Goal: Task Accomplishment & Management: Complete application form

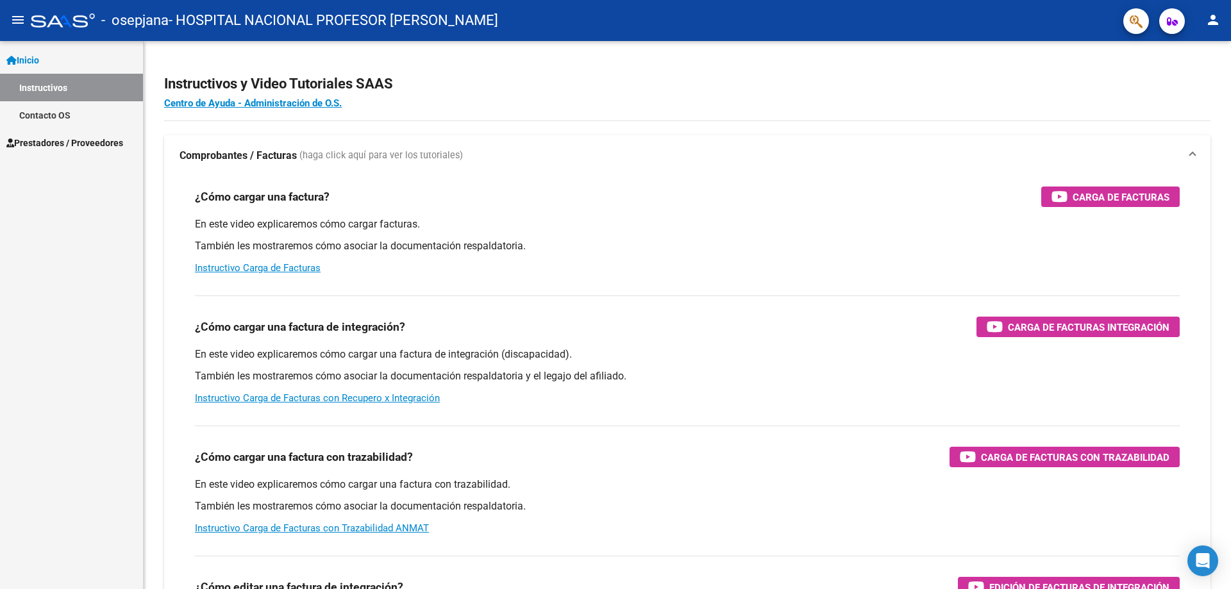
click at [78, 146] on span "Prestadores / Proveedores" at bounding box center [64, 143] width 117 height 14
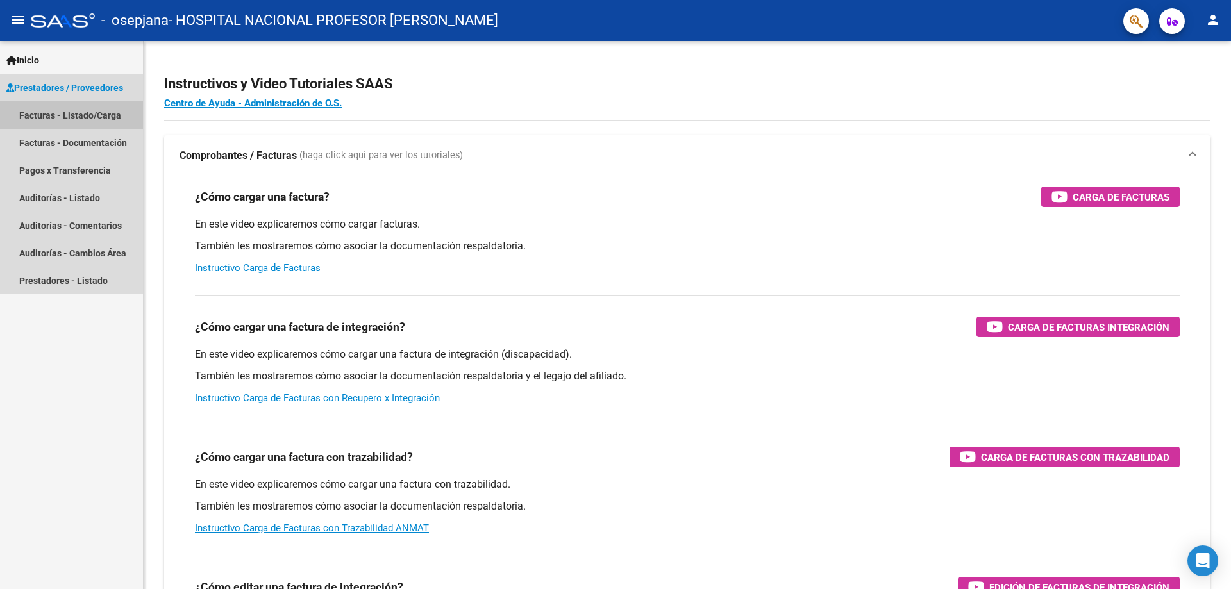
click at [78, 109] on link "Facturas - Listado/Carga" at bounding box center [71, 115] width 143 height 28
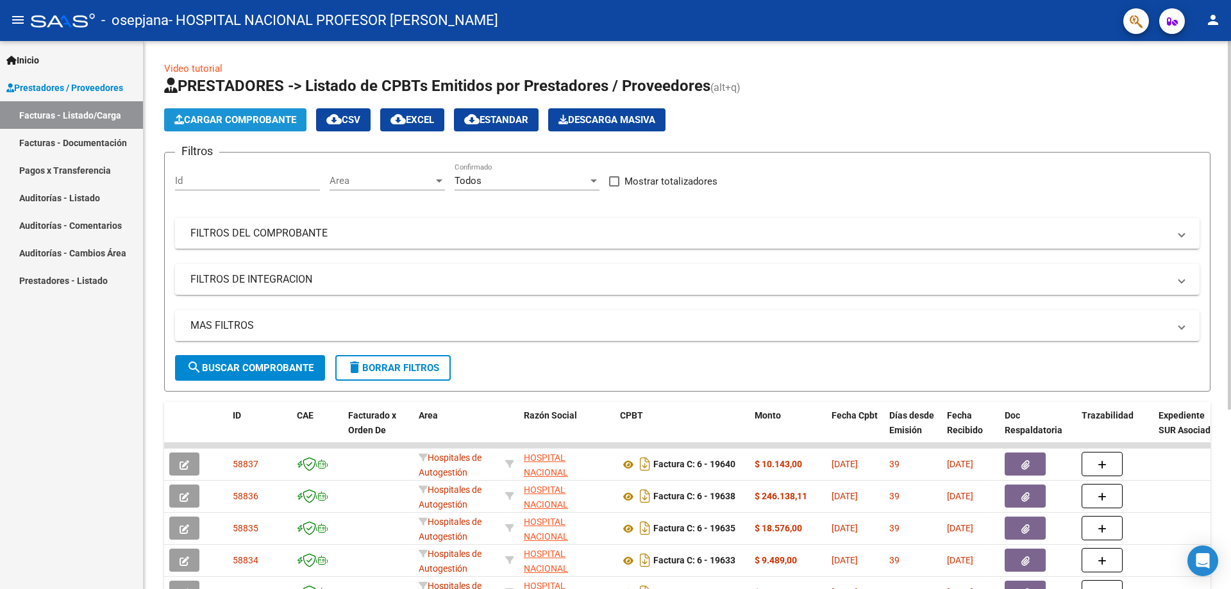
click at [222, 112] on button "Cargar Comprobante" at bounding box center [235, 119] width 142 height 23
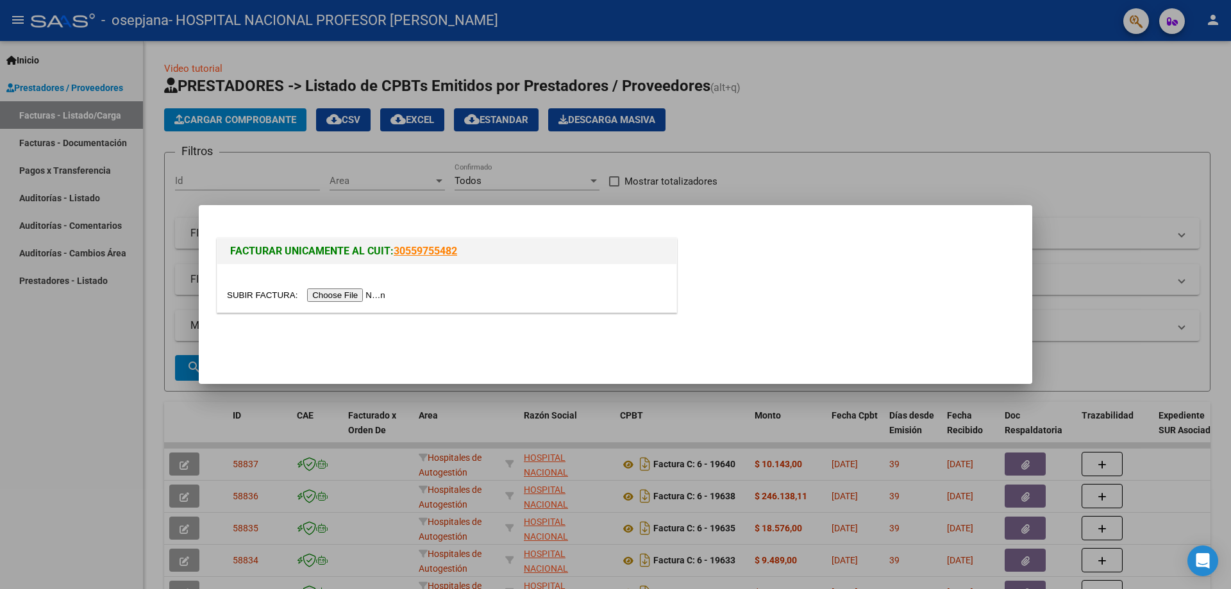
click at [354, 293] on input "file" at bounding box center [308, 294] width 162 height 13
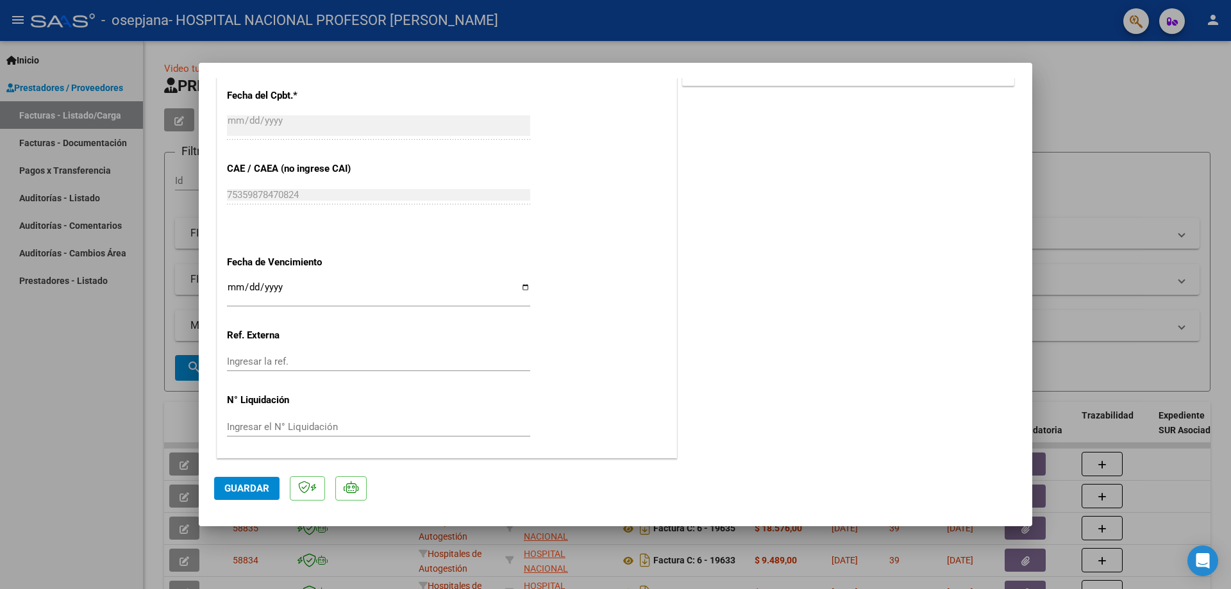
scroll to position [577, 0]
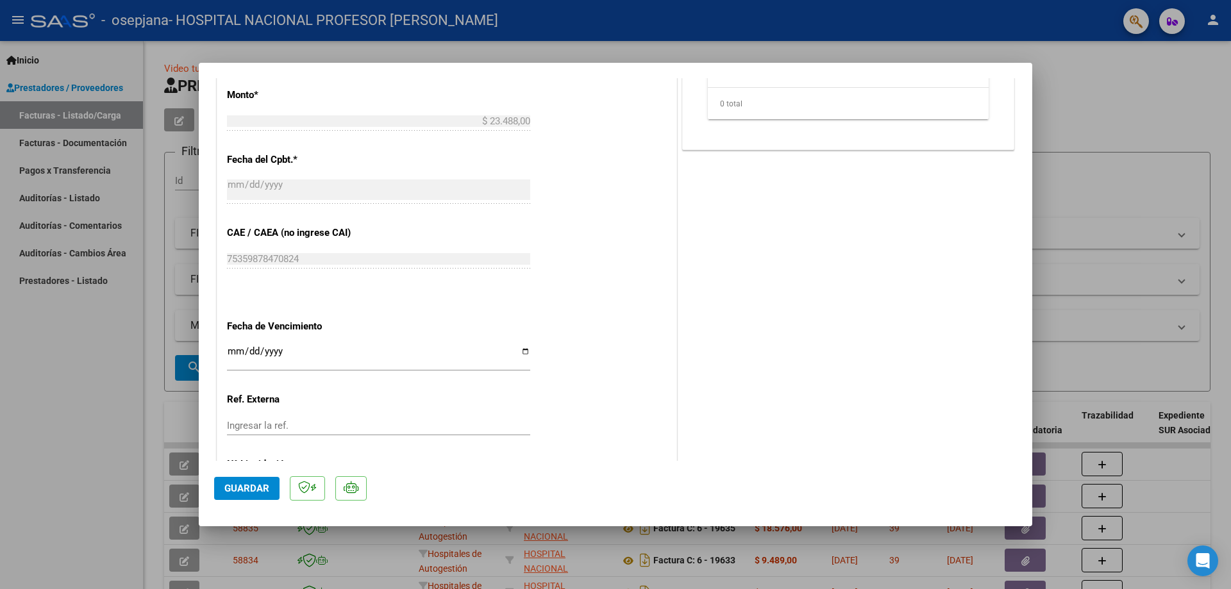
click at [524, 351] on input "Ingresar la fecha" at bounding box center [378, 356] width 303 height 21
type input "[DATE]"
click at [258, 484] on span "Guardar" at bounding box center [246, 489] width 45 height 12
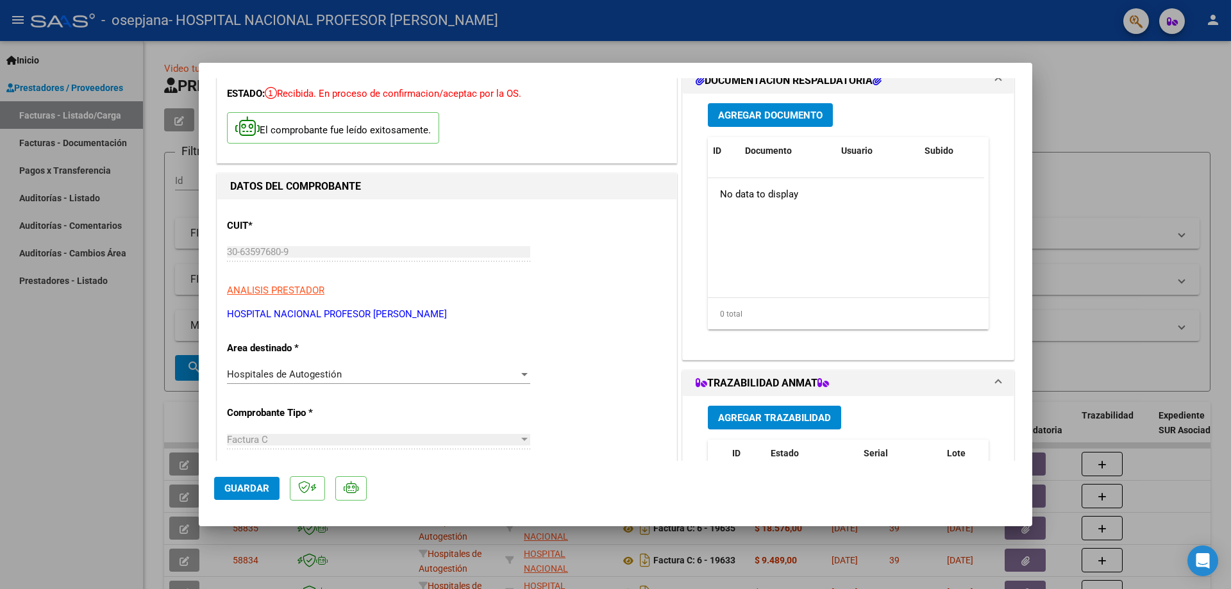
scroll to position [0, 0]
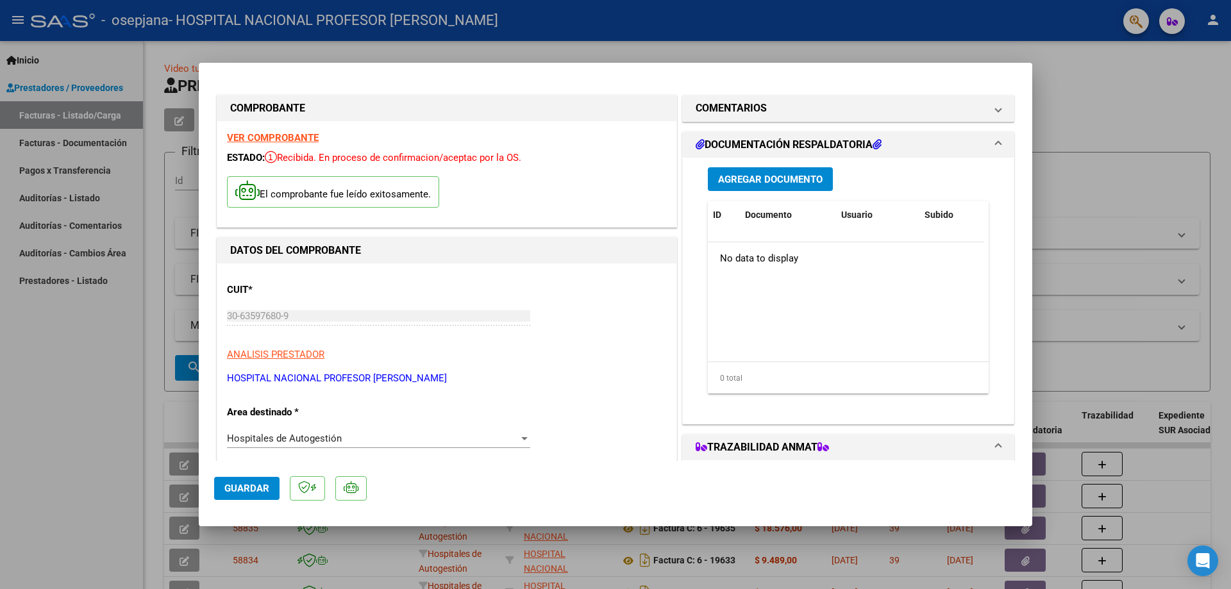
click at [779, 177] on span "Agregar Documento" at bounding box center [770, 180] width 104 height 12
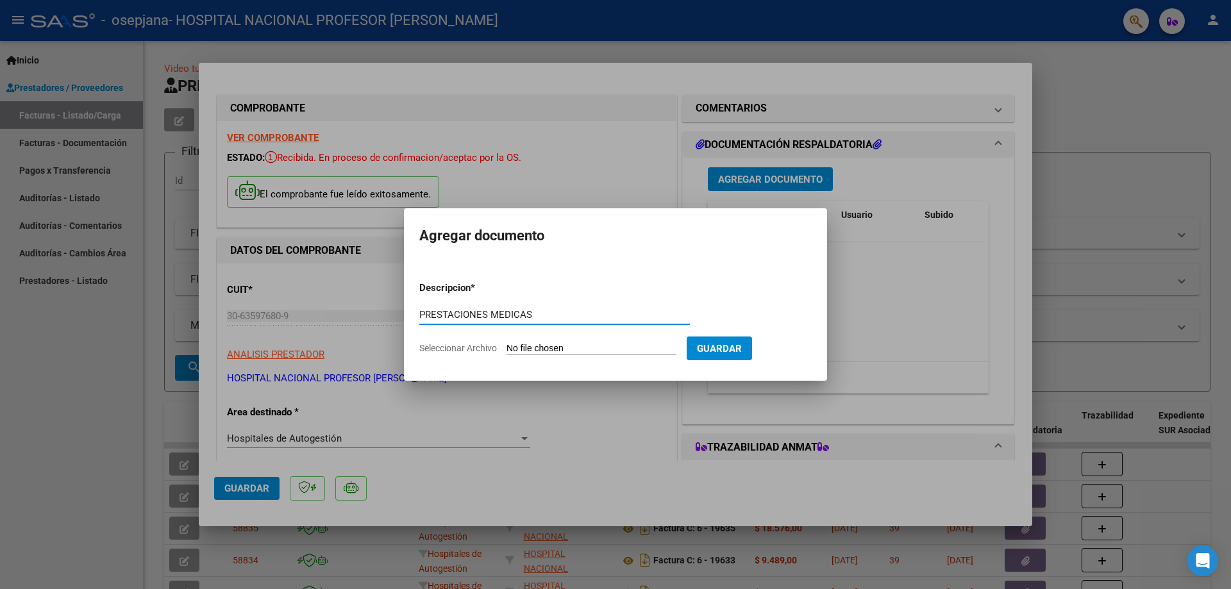
type input "PRESTACIONES MEDICAS"
click at [617, 347] on input "Seleccionar Archivo" at bounding box center [591, 349] width 170 height 12
type input "C:\fakepath\19957.pdf"
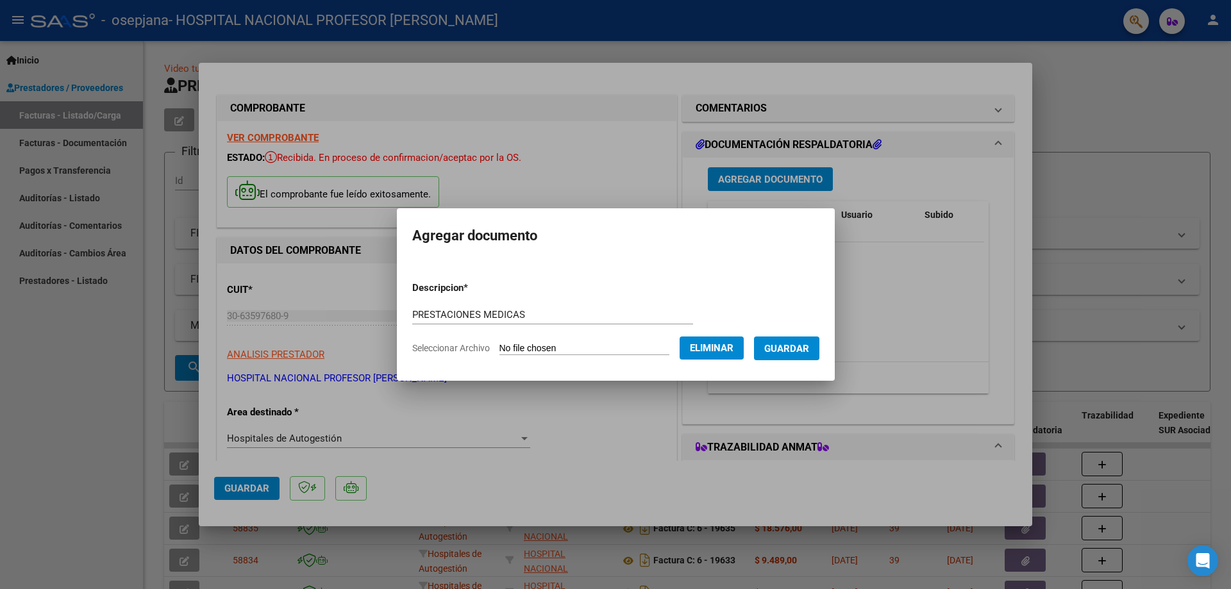
click at [790, 349] on span "Guardar" at bounding box center [786, 349] width 45 height 12
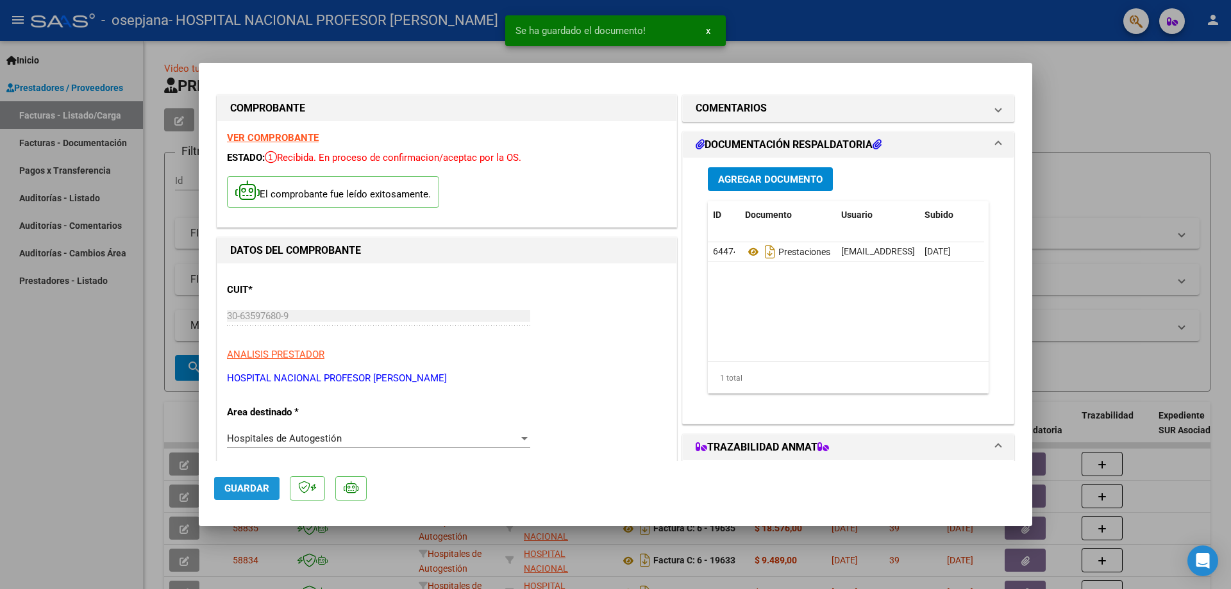
click at [251, 486] on span "Guardar" at bounding box center [246, 489] width 45 height 12
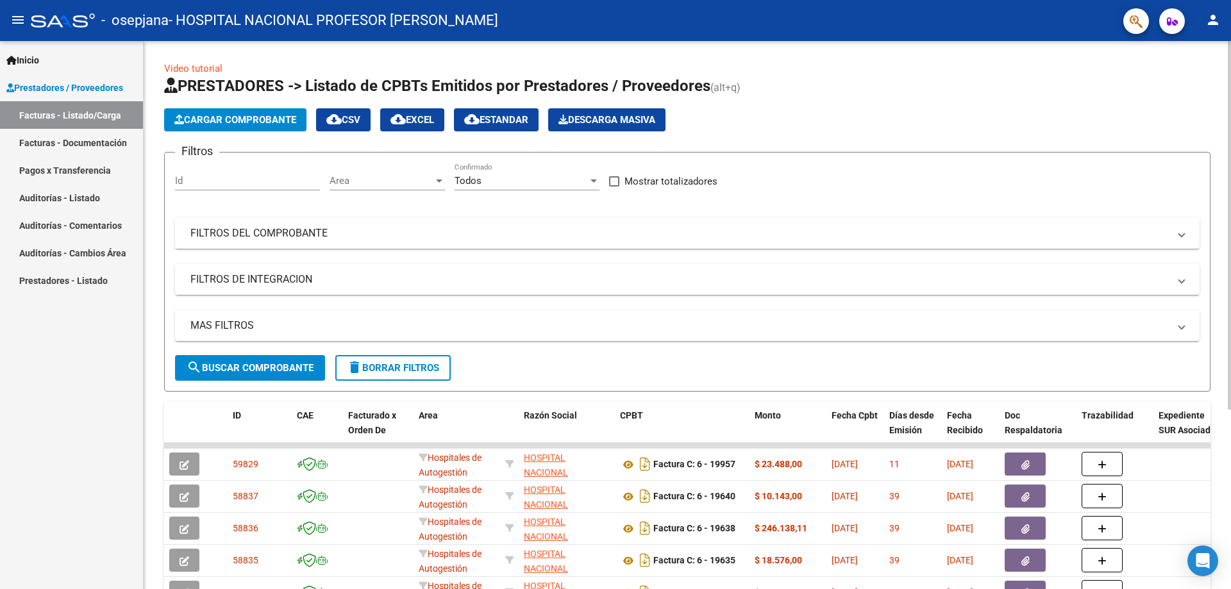
click at [235, 124] on span "Cargar Comprobante" at bounding box center [235, 120] width 122 height 12
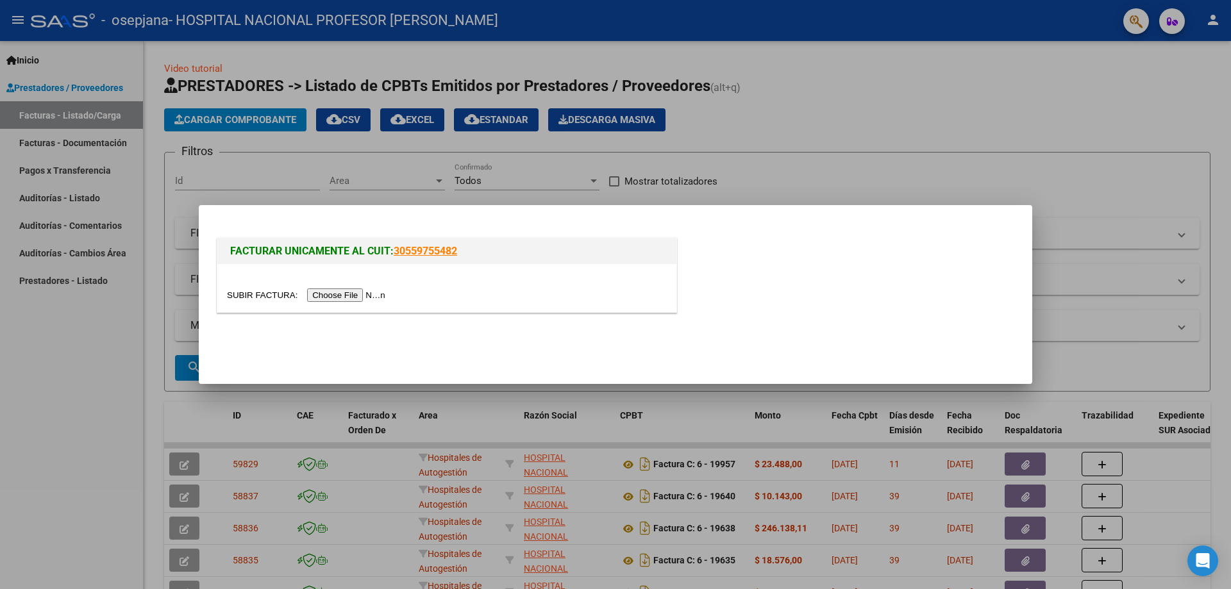
click at [308, 294] on input "file" at bounding box center [308, 294] width 162 height 13
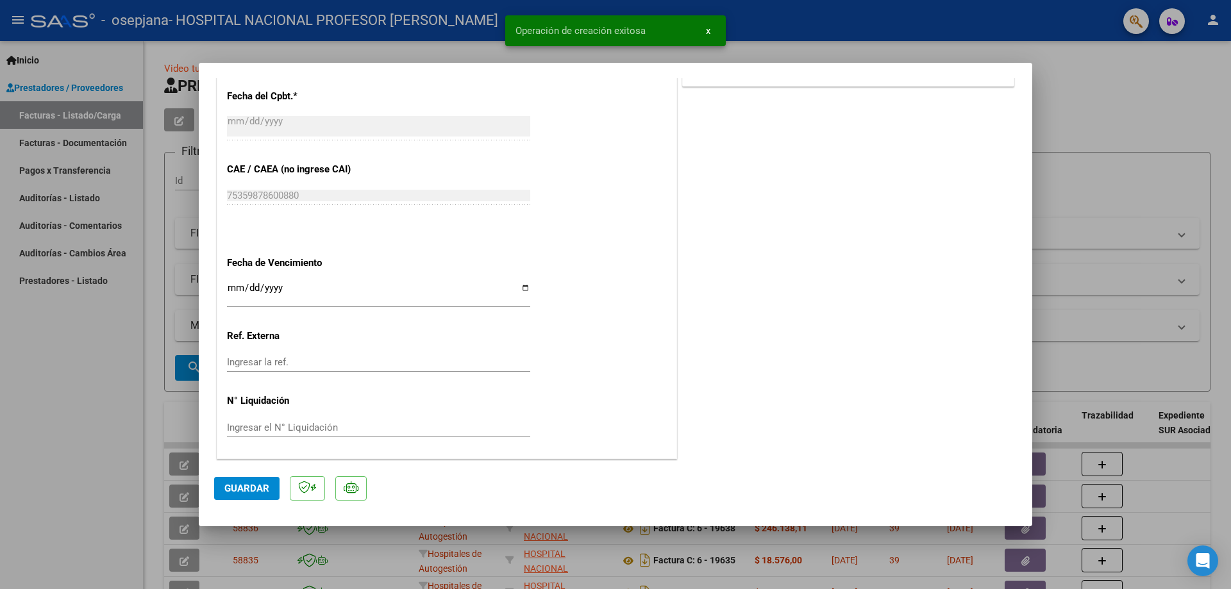
scroll to position [641, 0]
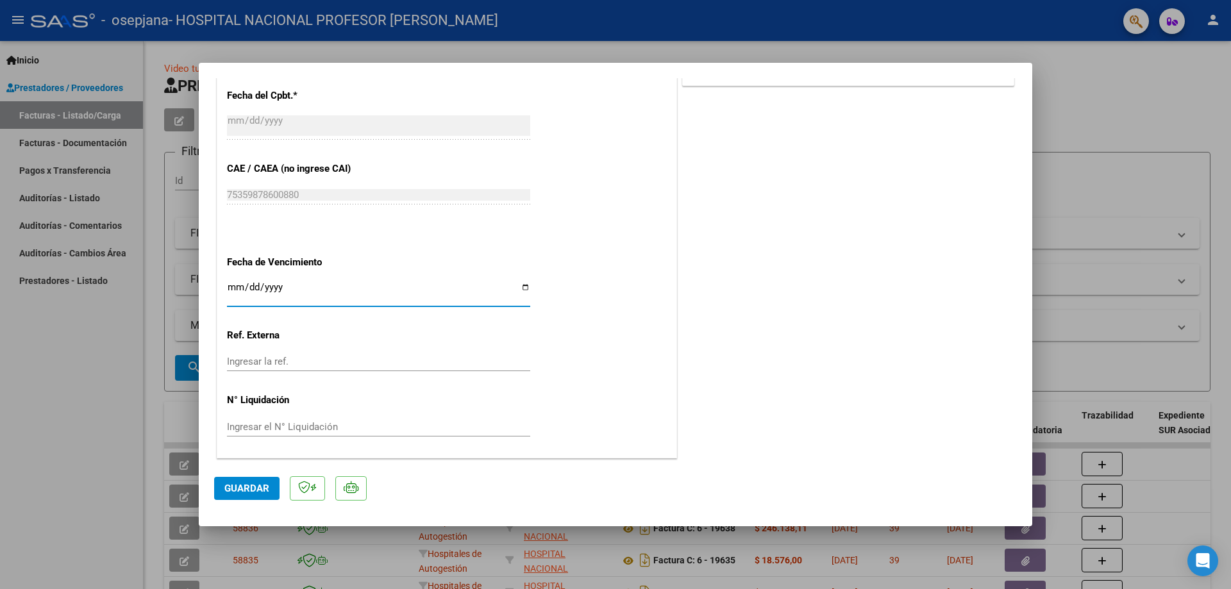
click at [522, 288] on input "Ingresar la fecha" at bounding box center [378, 292] width 303 height 21
type input "[DATE]"
click at [249, 488] on span "Guardar" at bounding box center [246, 489] width 45 height 12
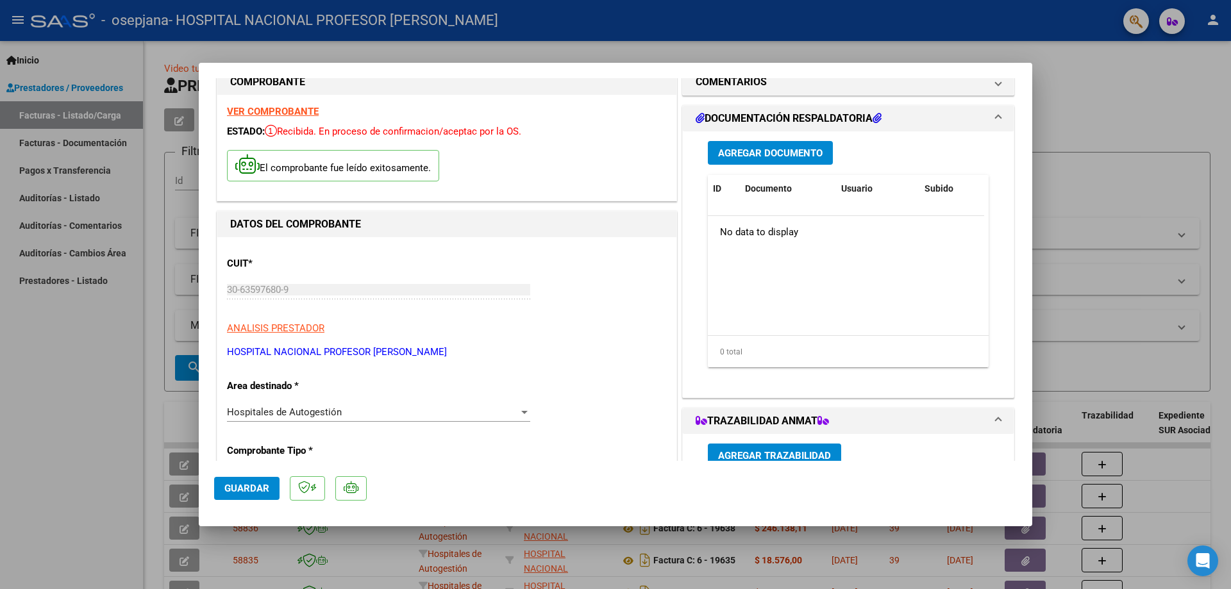
scroll to position [0, 0]
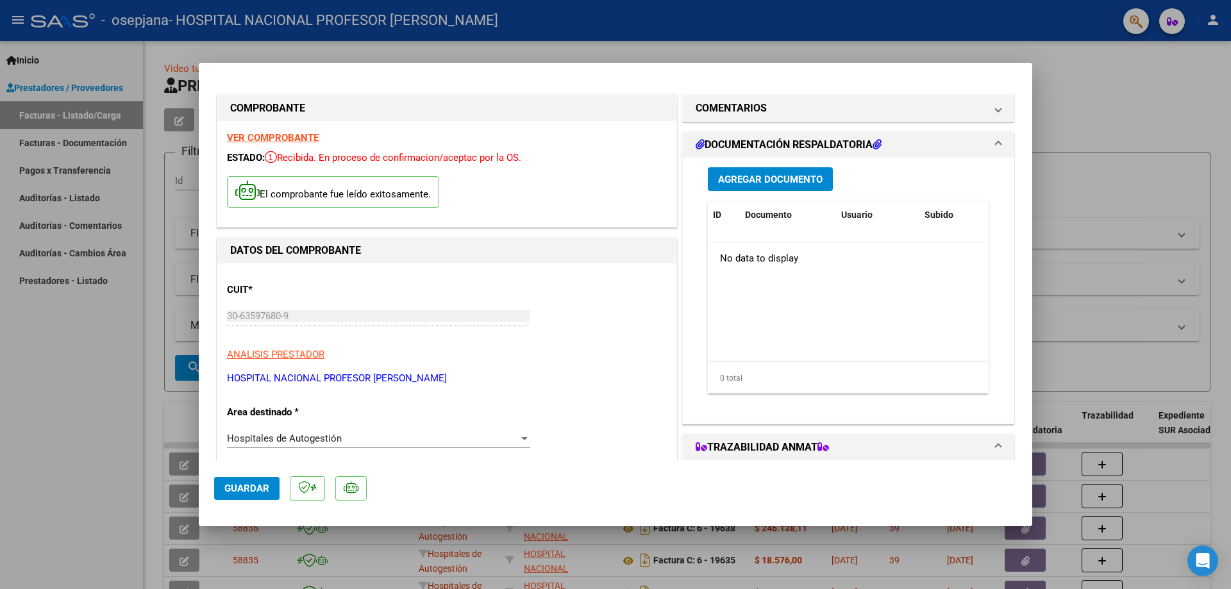
click at [779, 179] on span "Agregar Documento" at bounding box center [770, 180] width 104 height 12
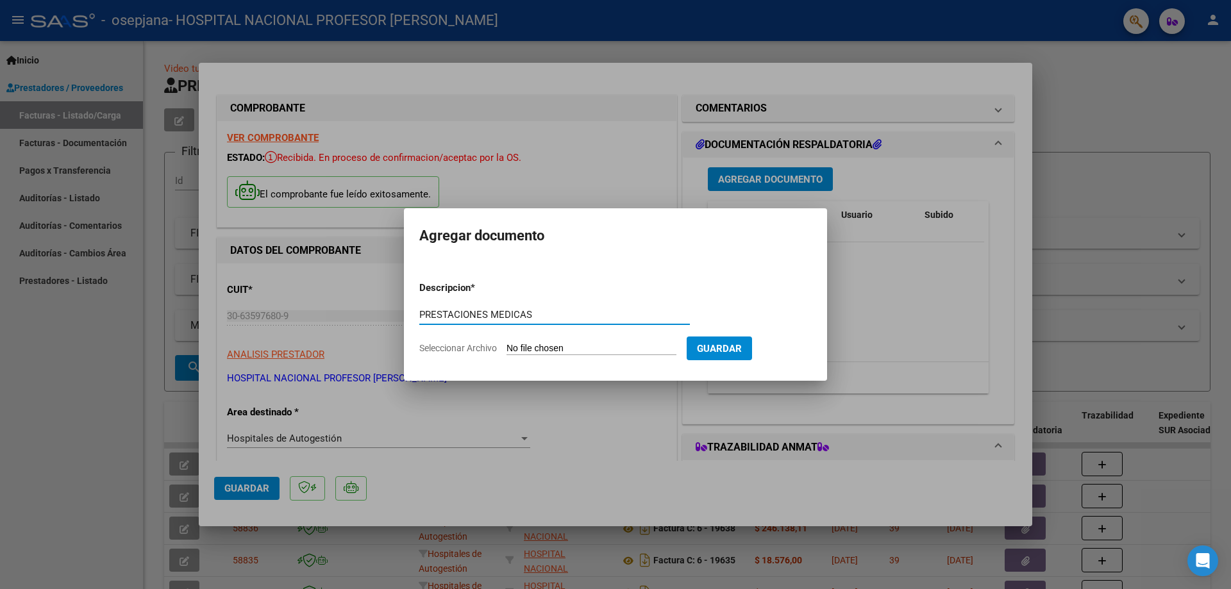
type input "PRESTACIONES MEDICAS"
click at [601, 346] on input "Seleccionar Archivo" at bounding box center [591, 349] width 170 height 12
type input "C:\fakepath\19962.pdf"
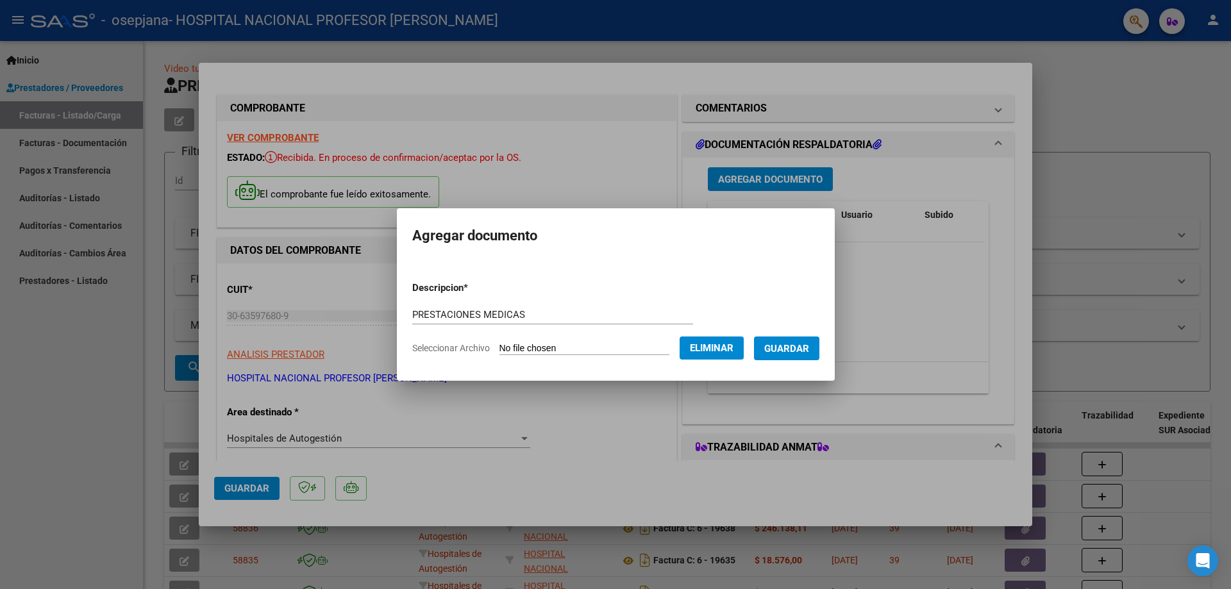
click at [808, 349] on span "Guardar" at bounding box center [786, 349] width 45 height 12
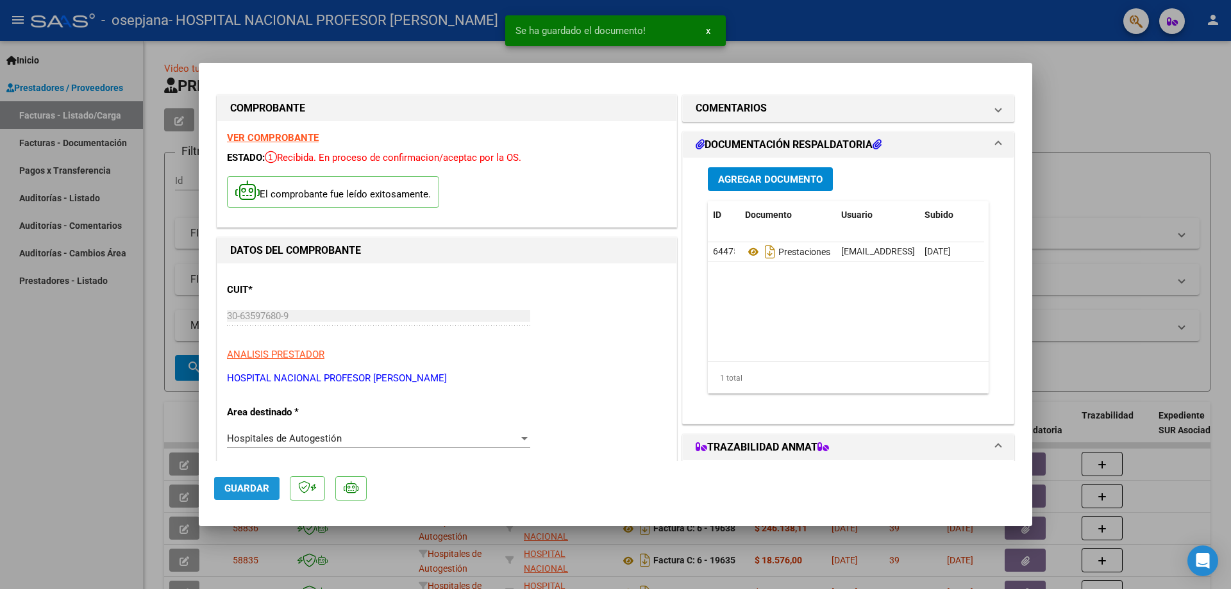
click at [254, 487] on span "Guardar" at bounding box center [246, 489] width 45 height 12
type input "$ 0,00"
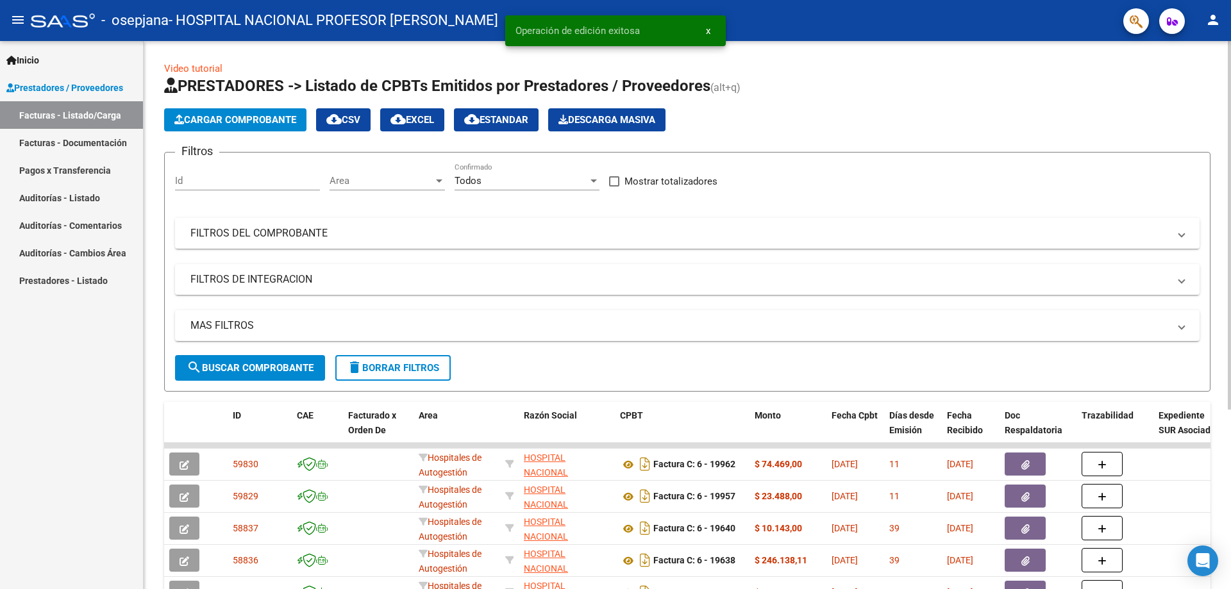
click at [268, 124] on span "Cargar Comprobante" at bounding box center [235, 120] width 122 height 12
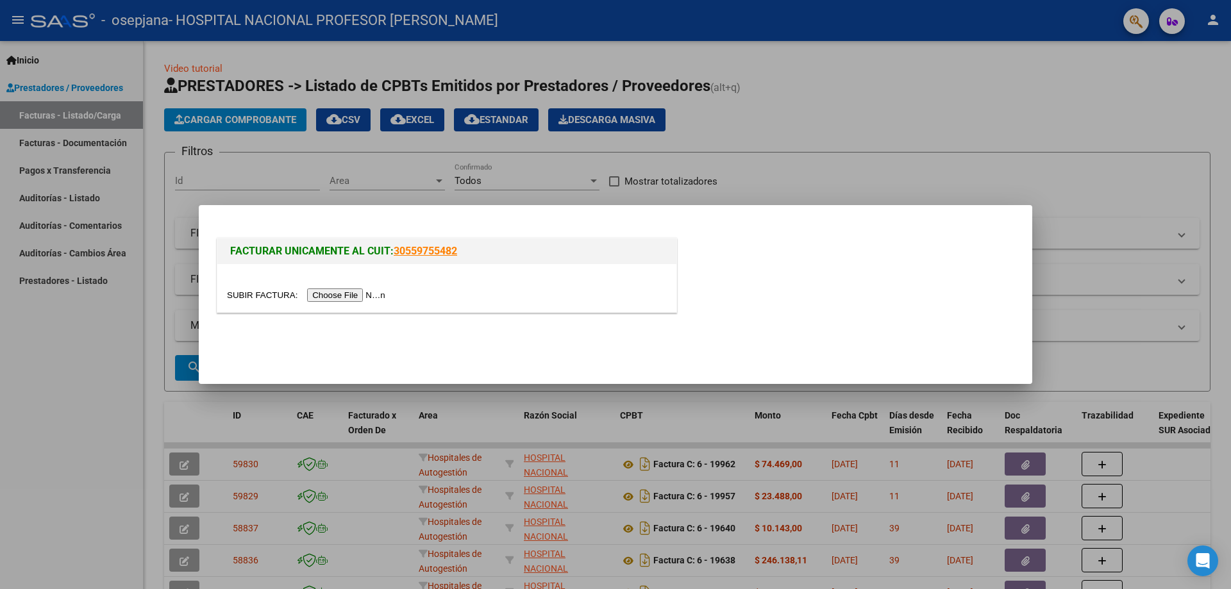
click at [363, 293] on input "file" at bounding box center [308, 294] width 162 height 13
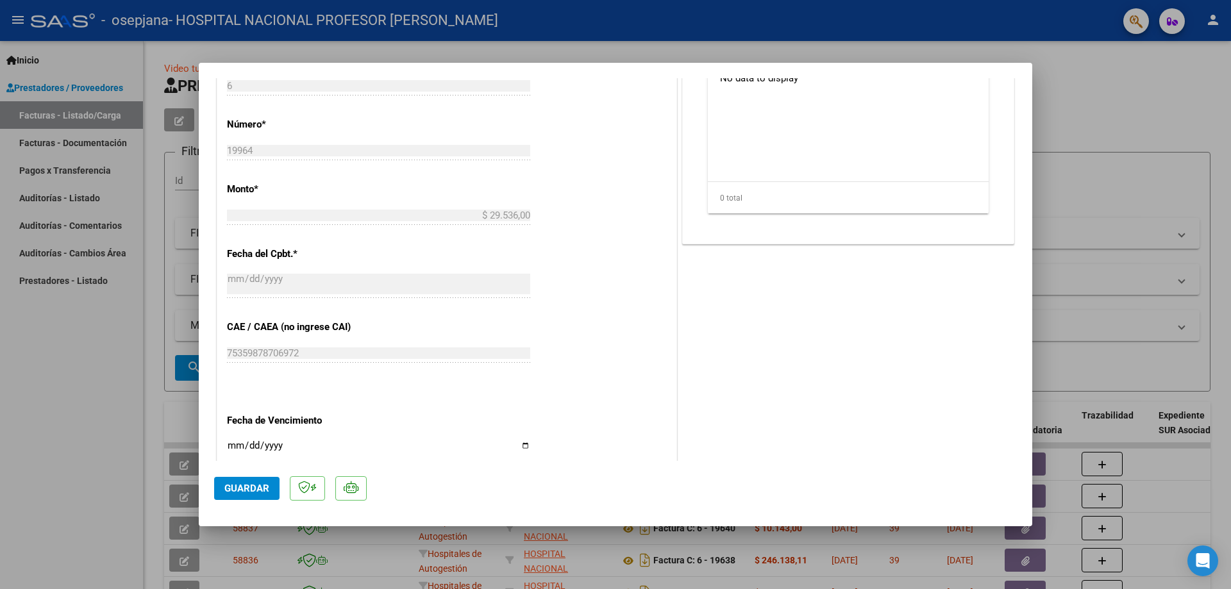
scroll to position [513, 0]
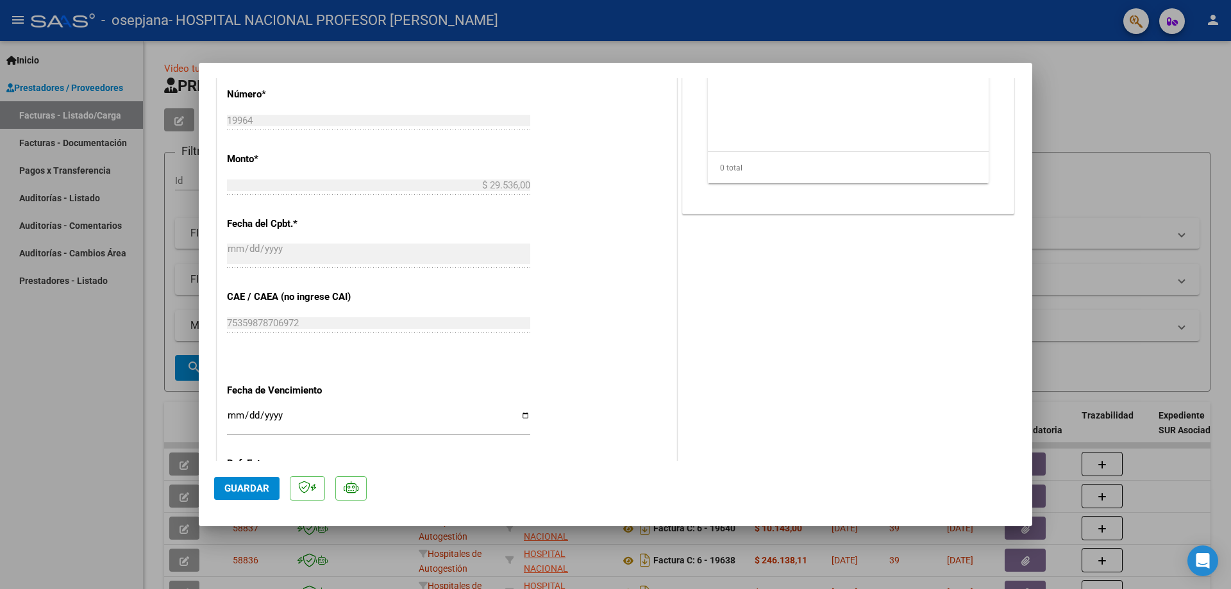
click at [522, 415] on input "Ingresar la fecha" at bounding box center [378, 420] width 303 height 21
type input "[DATE]"
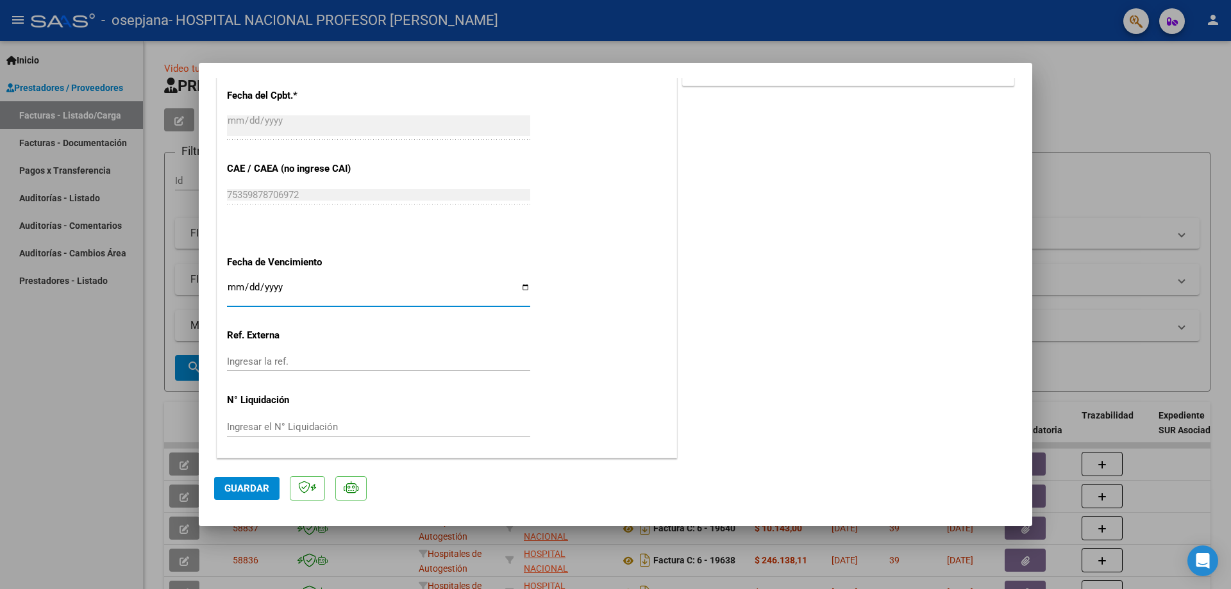
click at [267, 487] on span "Guardar" at bounding box center [246, 489] width 45 height 12
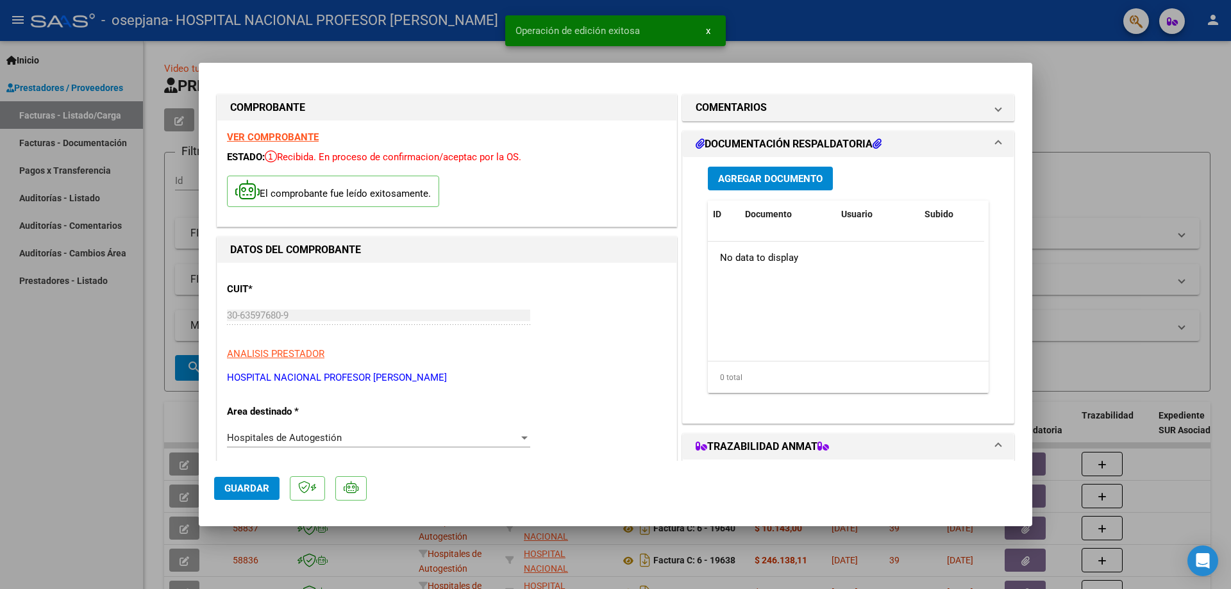
scroll to position [0, 0]
click at [774, 169] on button "Agregar Documento" at bounding box center [770, 179] width 125 height 24
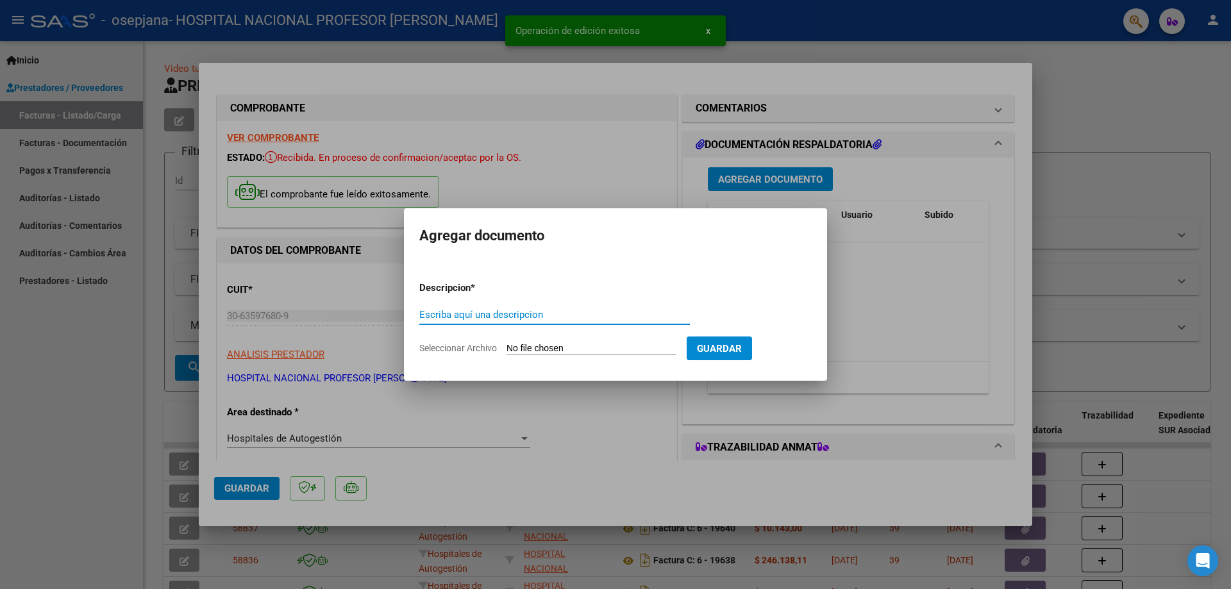
click at [579, 310] on input "Escriba aquí una descripcion" at bounding box center [554, 315] width 271 height 12
type input "PRESTACIONES MEDICAS"
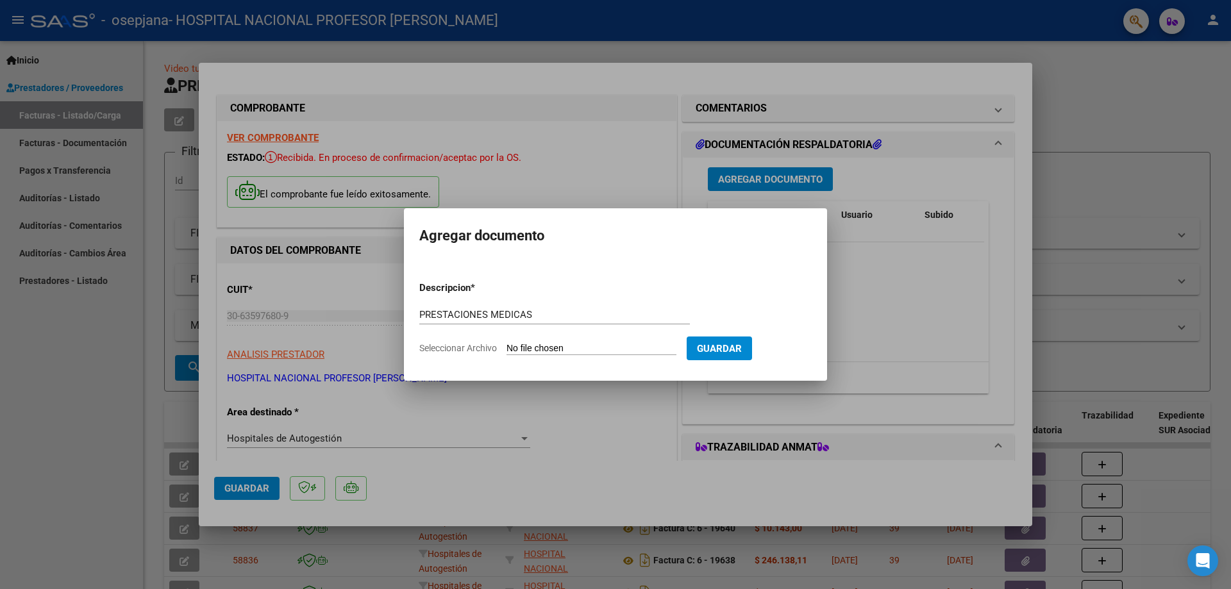
click at [565, 351] on input "Seleccionar Archivo" at bounding box center [591, 349] width 170 height 12
type input "C:\fakepath\19964.pdf"
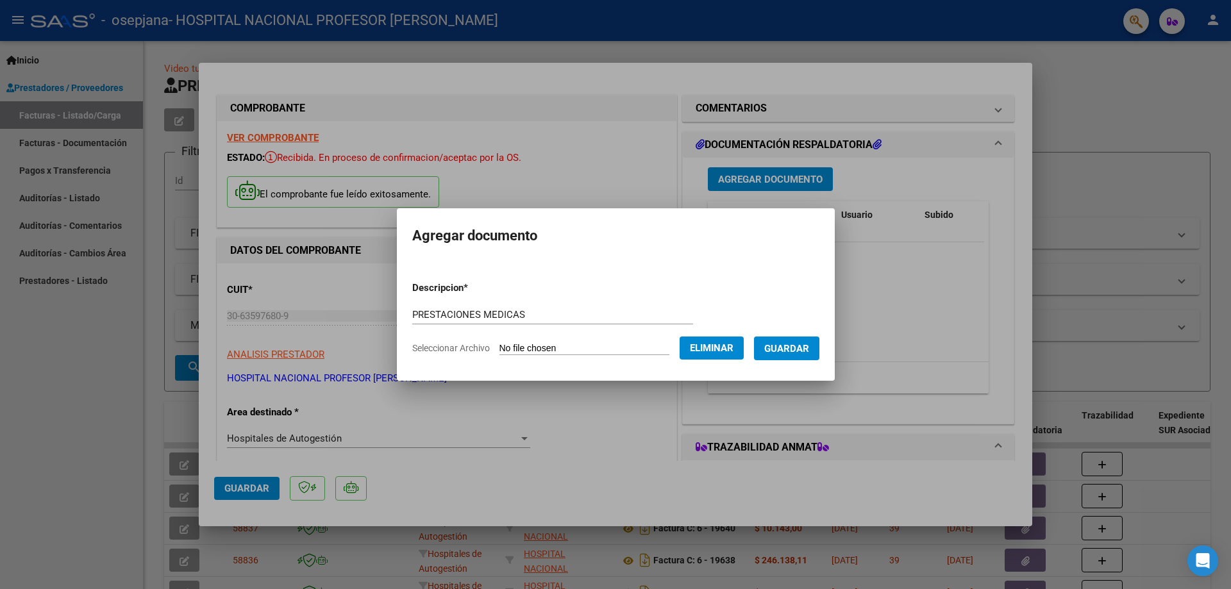
click at [809, 351] on span "Guardar" at bounding box center [786, 349] width 45 height 12
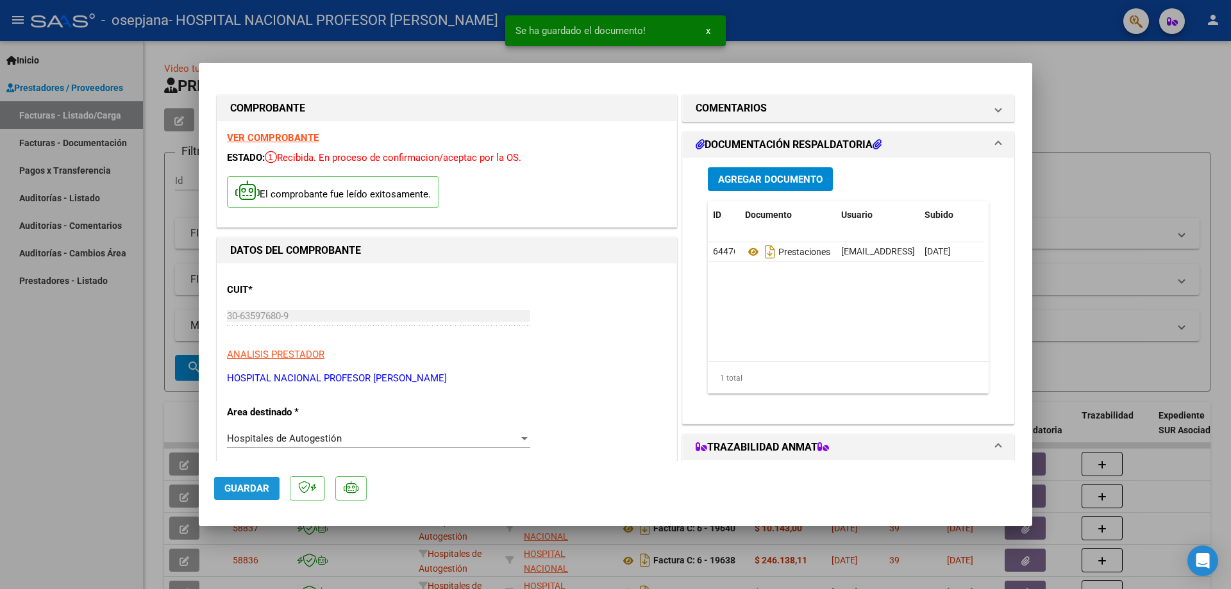
click at [253, 492] on span "Guardar" at bounding box center [246, 489] width 45 height 12
type input "$ 0,00"
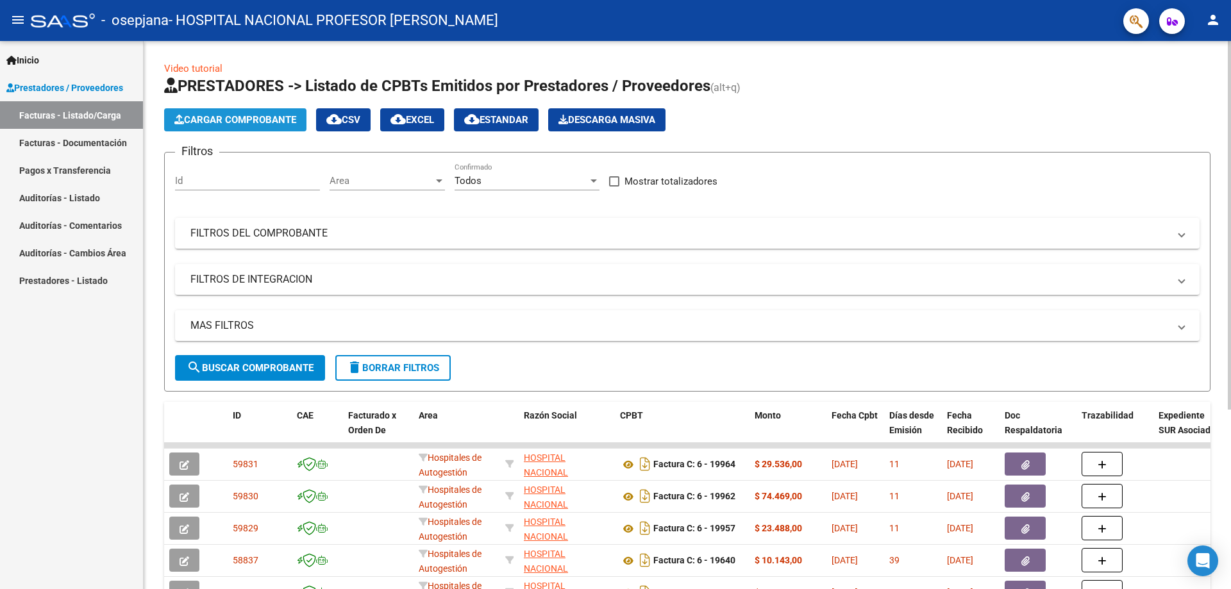
click at [278, 123] on span "Cargar Comprobante" at bounding box center [235, 120] width 122 height 12
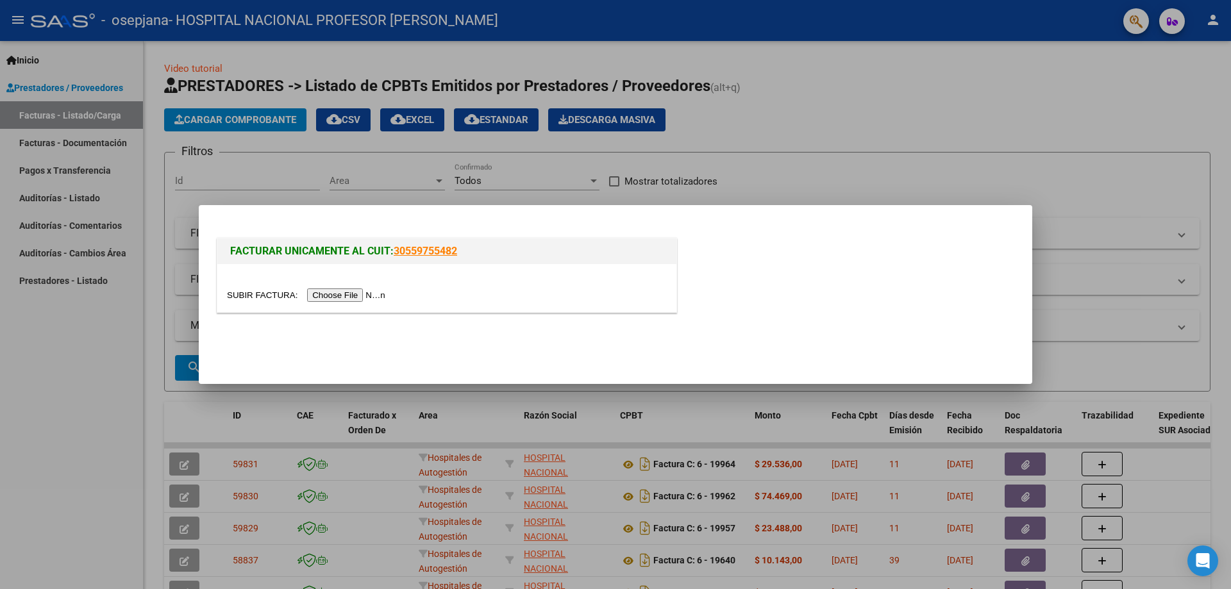
click at [363, 294] on input "file" at bounding box center [308, 294] width 162 height 13
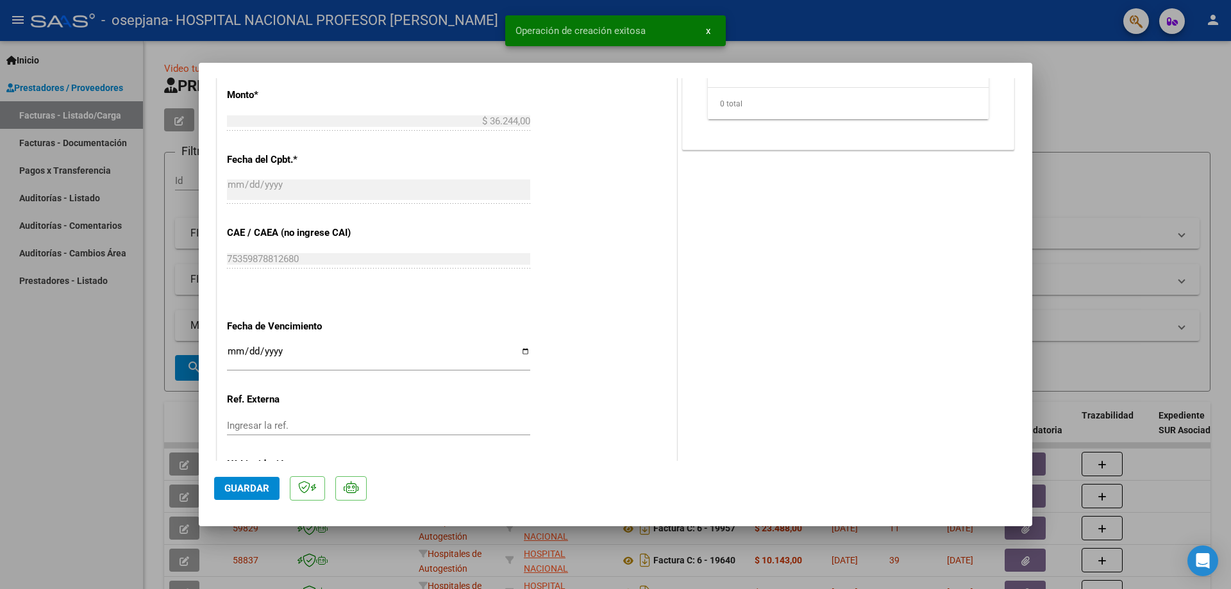
scroll to position [641, 0]
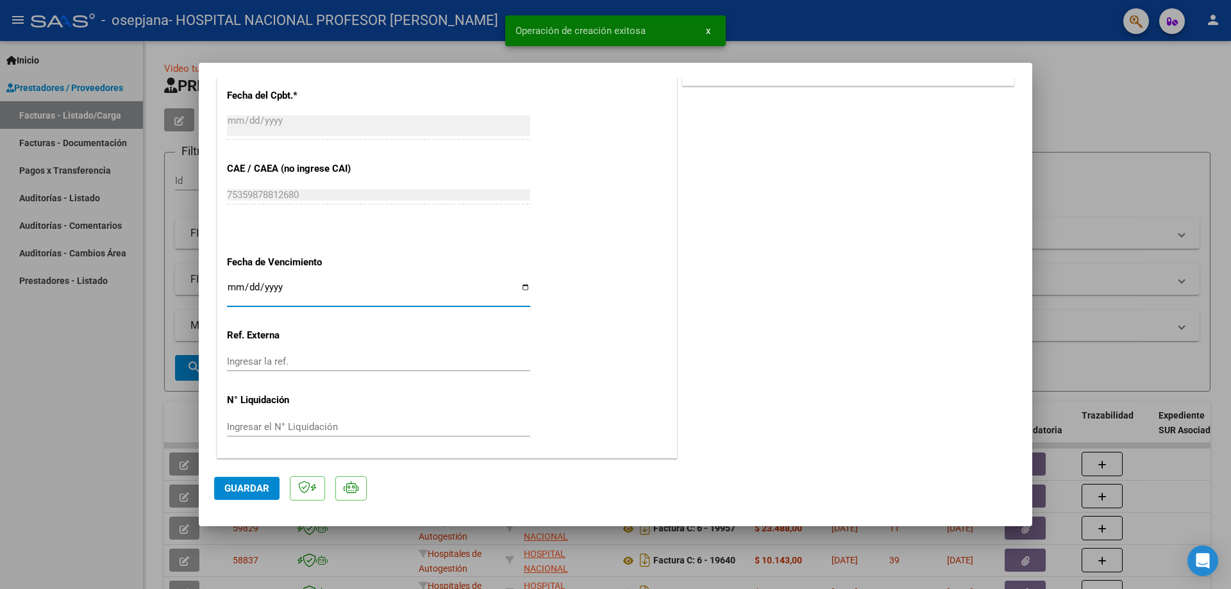
click at [519, 288] on input "Ingresar la fecha" at bounding box center [378, 292] width 303 height 21
type input "[DATE]"
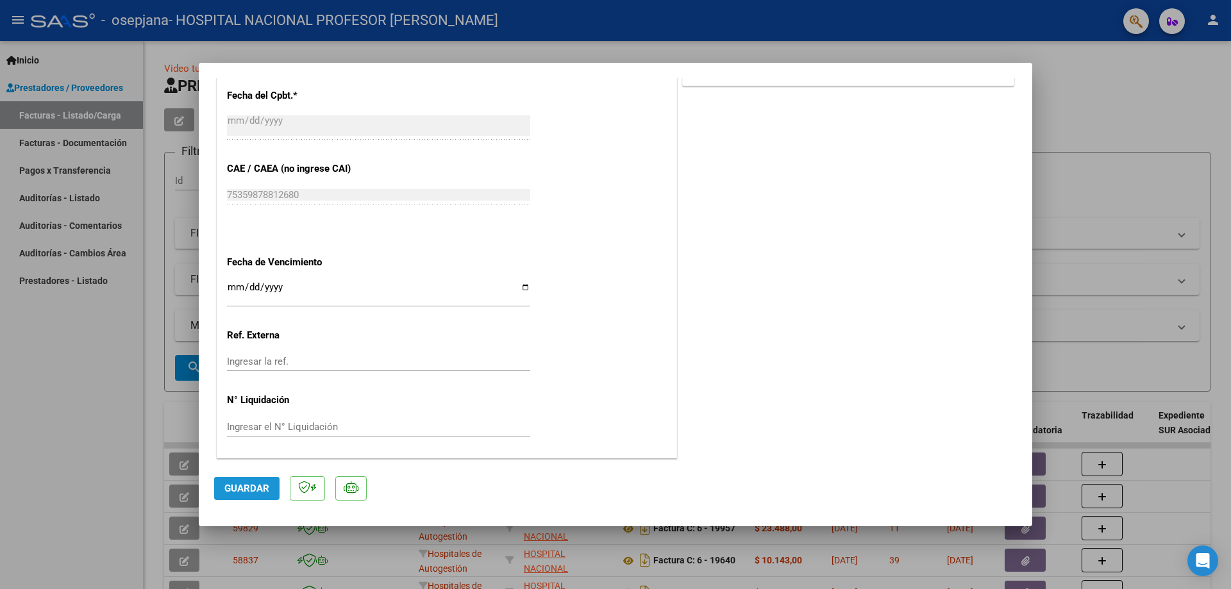
click at [257, 487] on span "Guardar" at bounding box center [246, 489] width 45 height 12
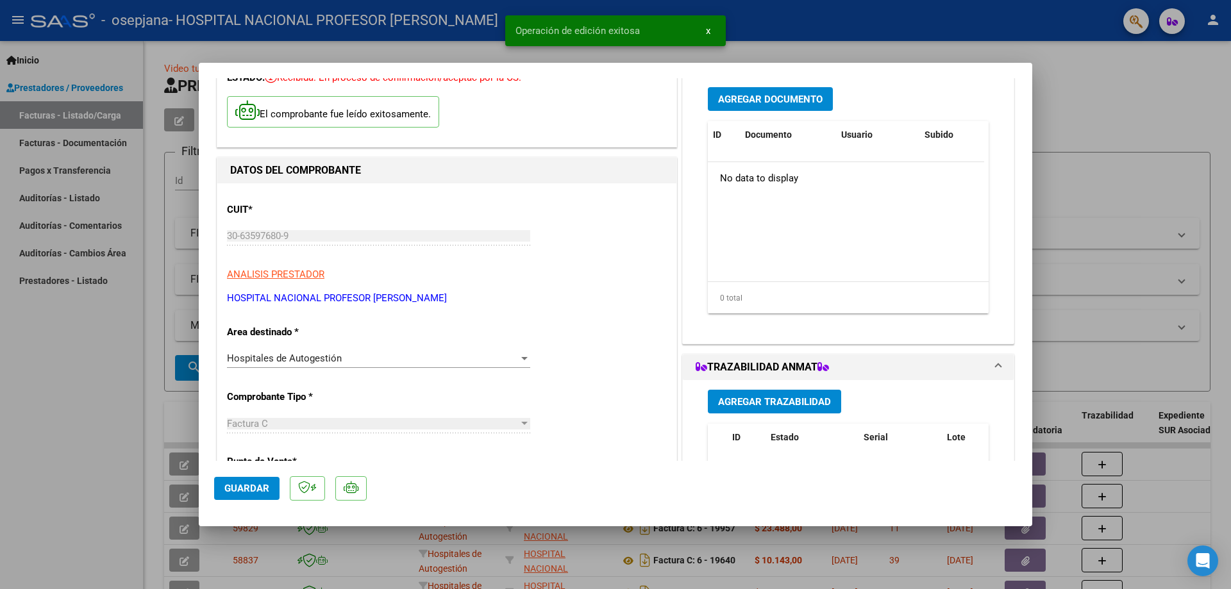
scroll to position [0, 0]
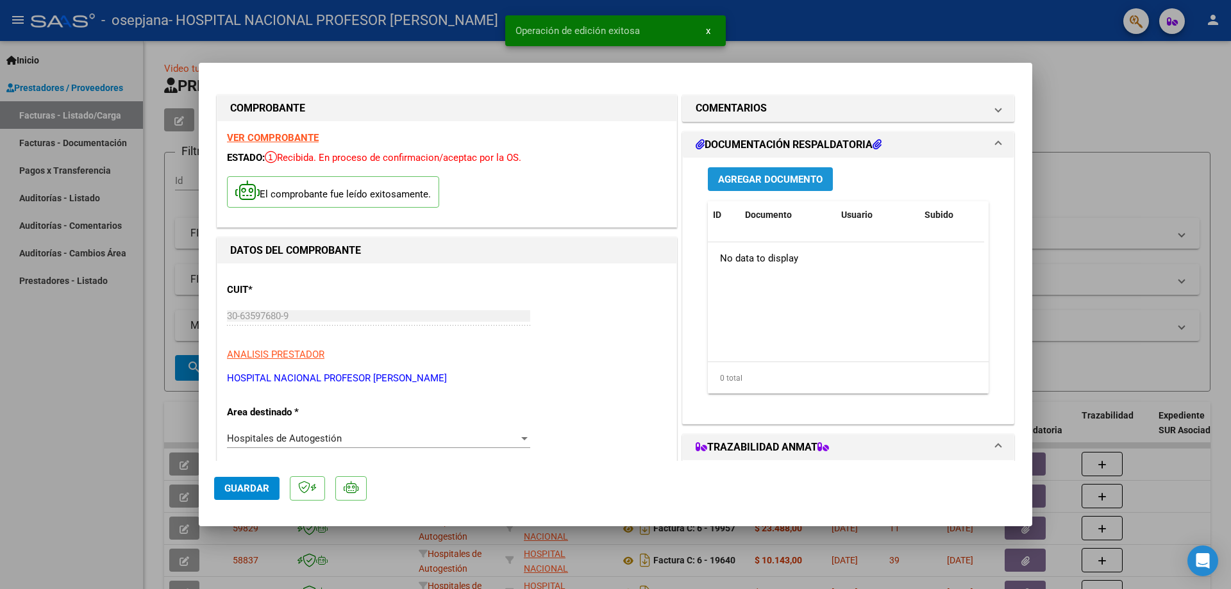
click at [764, 176] on span "Agregar Documento" at bounding box center [770, 180] width 104 height 12
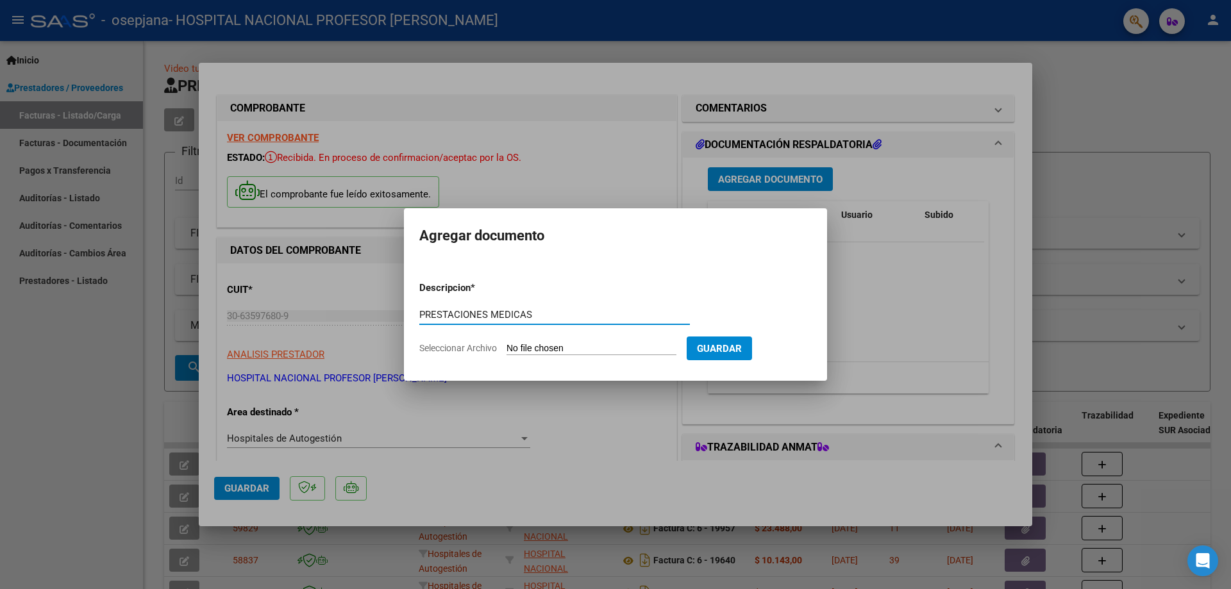
type input "PRESTACIONES MEDICAS"
click at [566, 349] on input "Seleccionar Archivo" at bounding box center [591, 349] width 170 height 12
type input "C:\fakepath\19968.pdf"
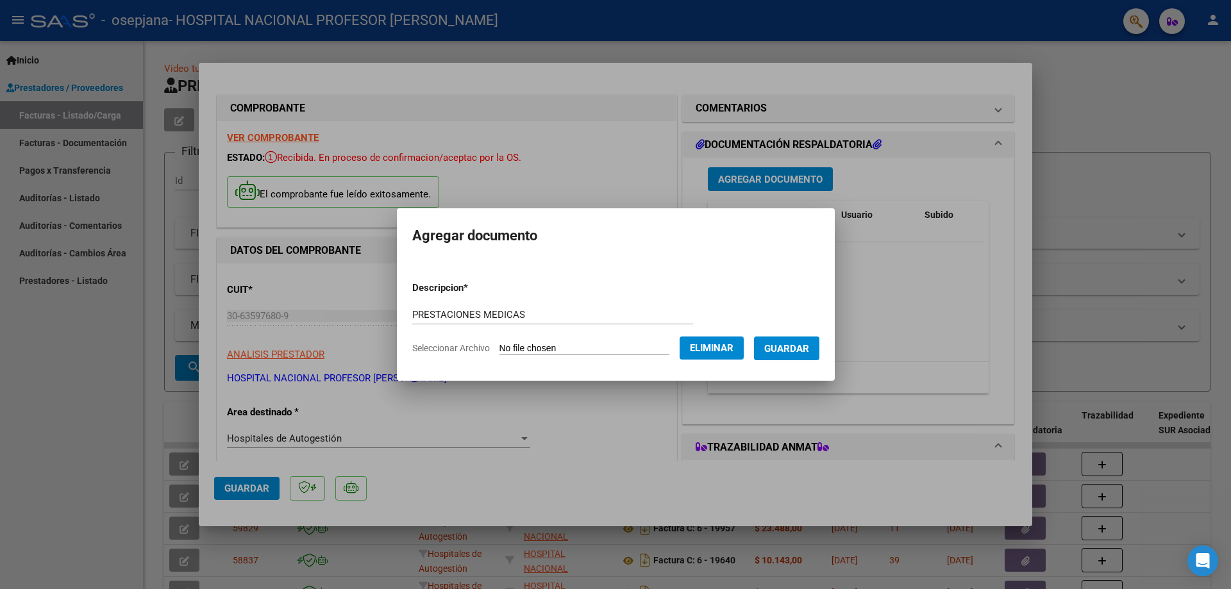
click at [795, 353] on span "Guardar" at bounding box center [786, 349] width 45 height 12
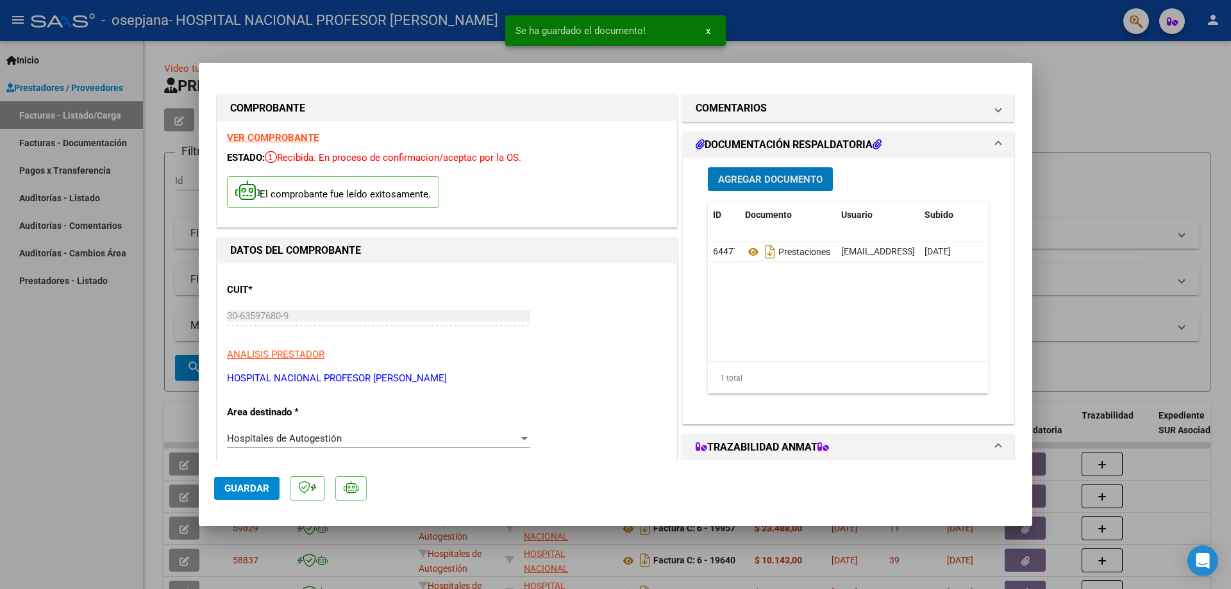
click at [256, 491] on span "Guardar" at bounding box center [246, 489] width 45 height 12
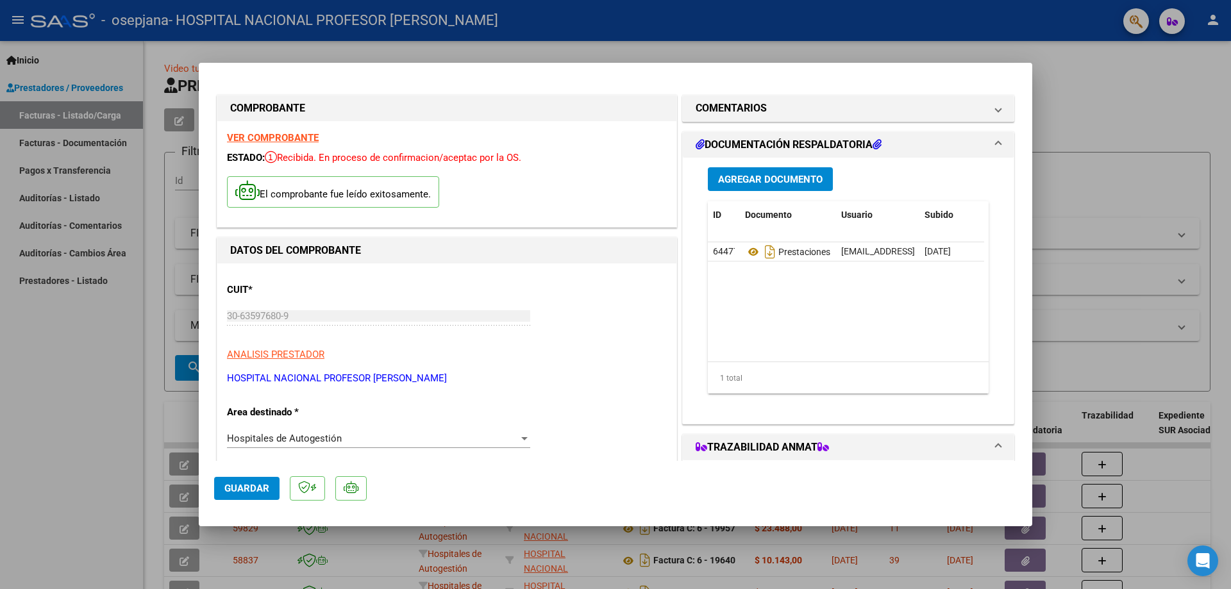
click at [238, 482] on button "Guardar" at bounding box center [246, 488] width 65 height 23
type input "$ 0,00"
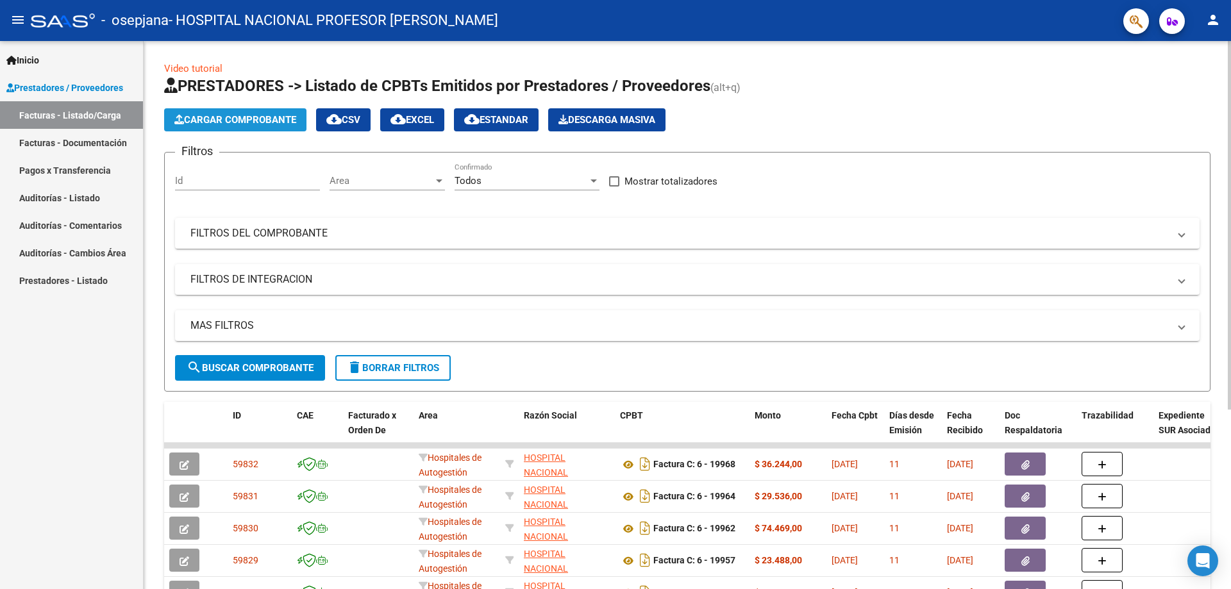
click at [240, 122] on span "Cargar Comprobante" at bounding box center [235, 120] width 122 height 12
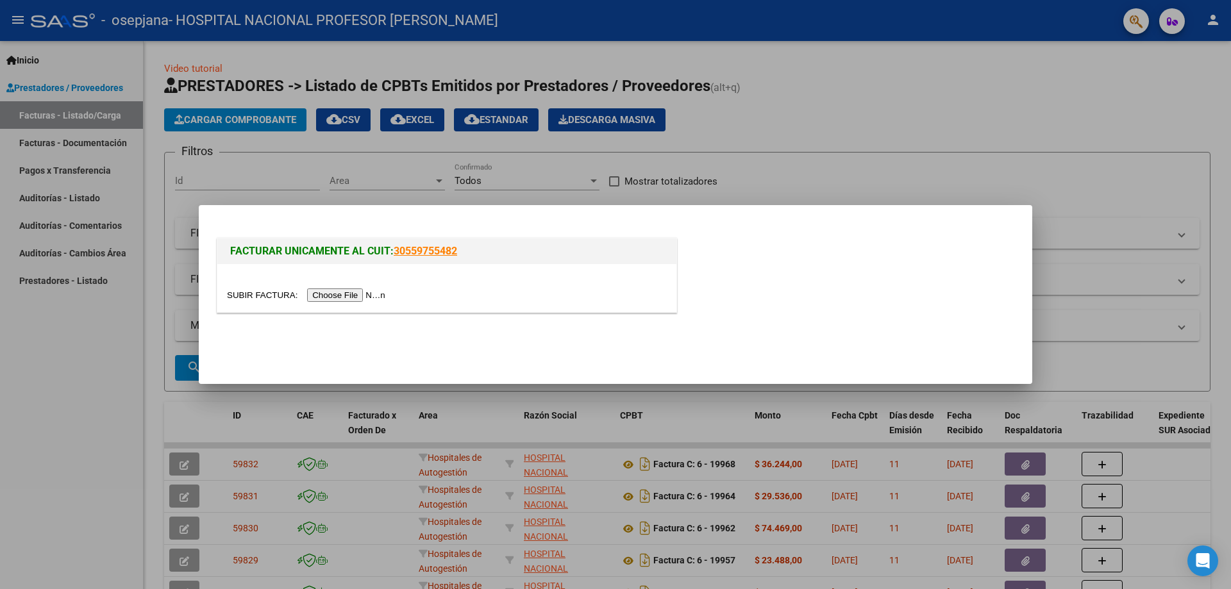
click at [371, 294] on input "file" at bounding box center [308, 294] width 162 height 13
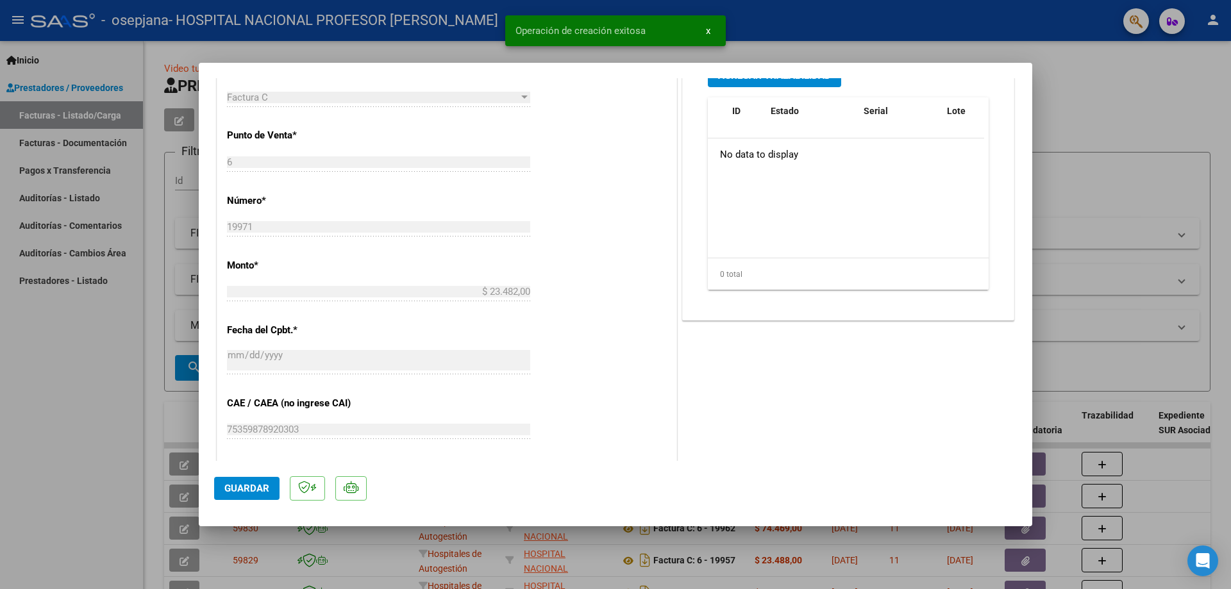
scroll to position [577, 0]
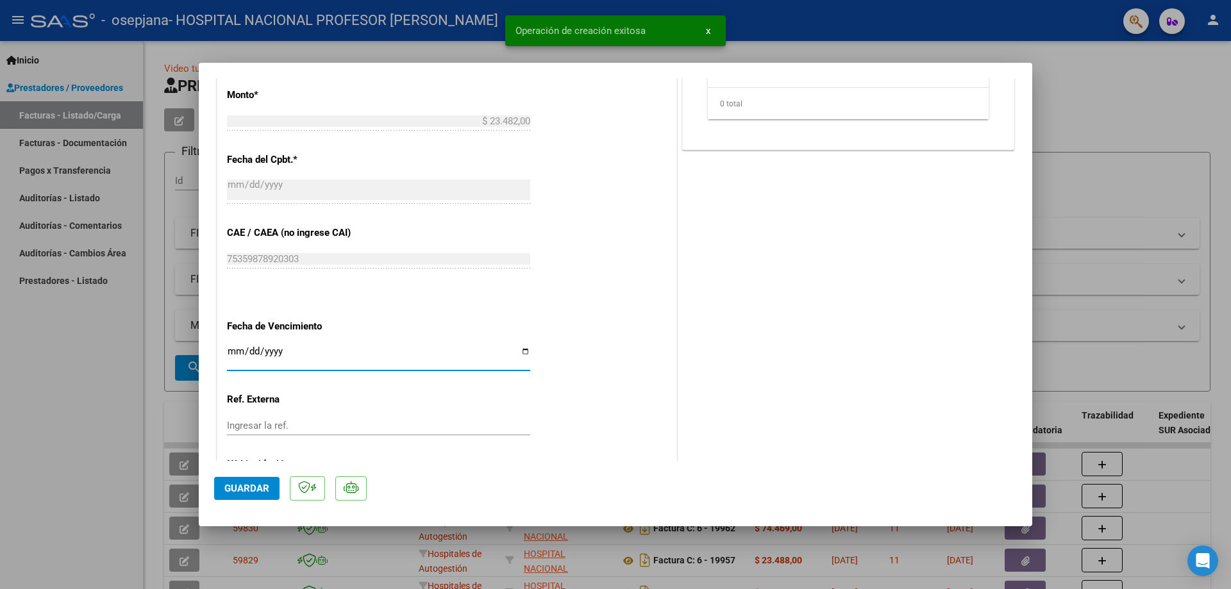
click at [521, 350] on input "Ingresar la fecha" at bounding box center [378, 356] width 303 height 21
type input "[DATE]"
click at [260, 485] on span "Guardar" at bounding box center [246, 489] width 45 height 12
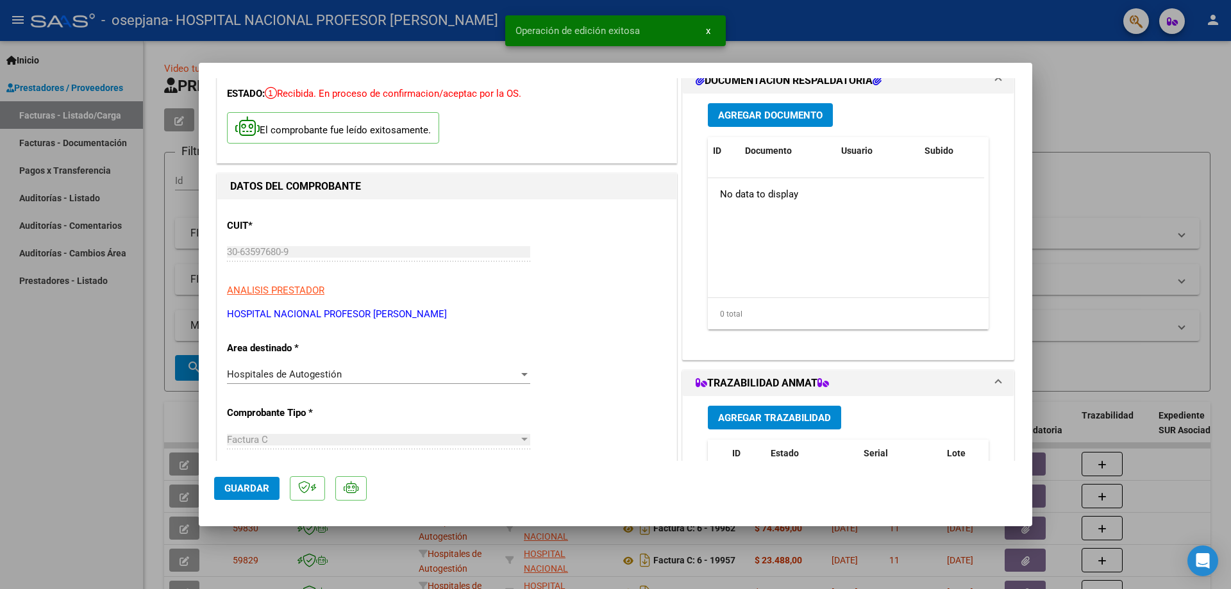
scroll to position [0, 0]
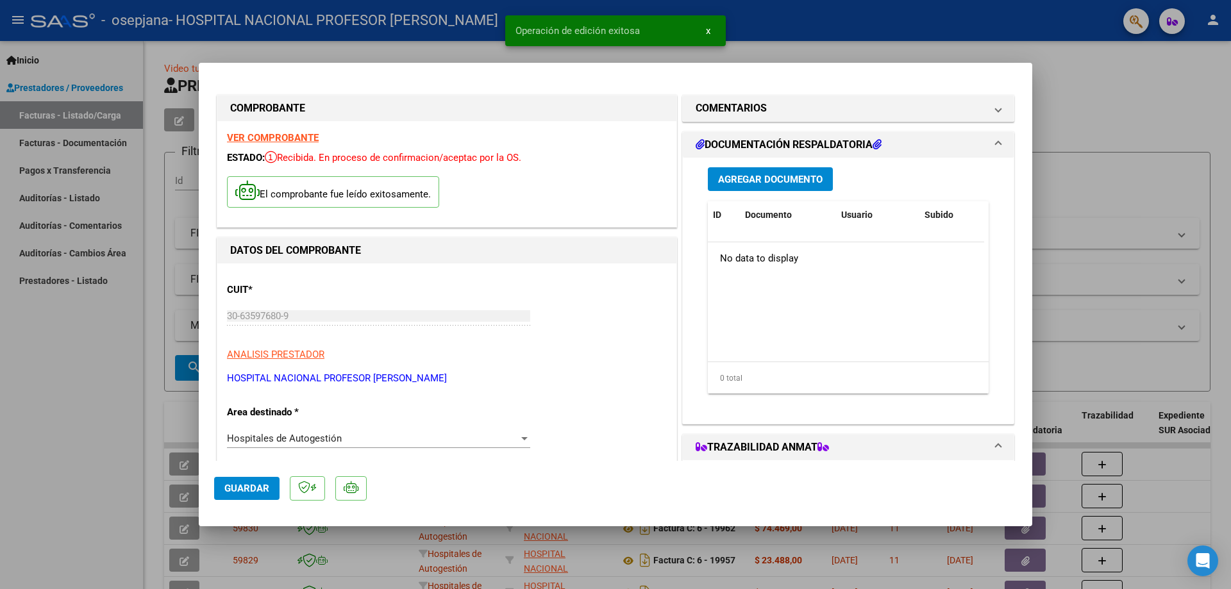
click at [787, 177] on span "Agregar Documento" at bounding box center [770, 180] width 104 height 12
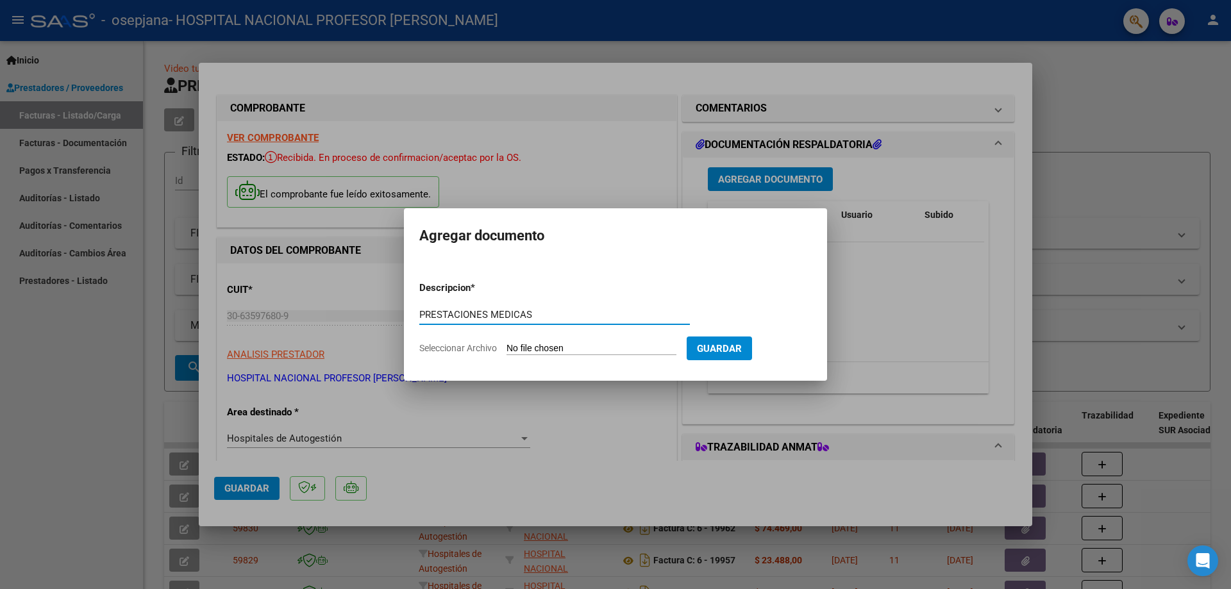
type input "PRESTACIONES MEDICAS"
click at [610, 349] on input "Seleccionar Archivo" at bounding box center [591, 349] width 170 height 12
type input "C:\fakepath\19971.pdf"
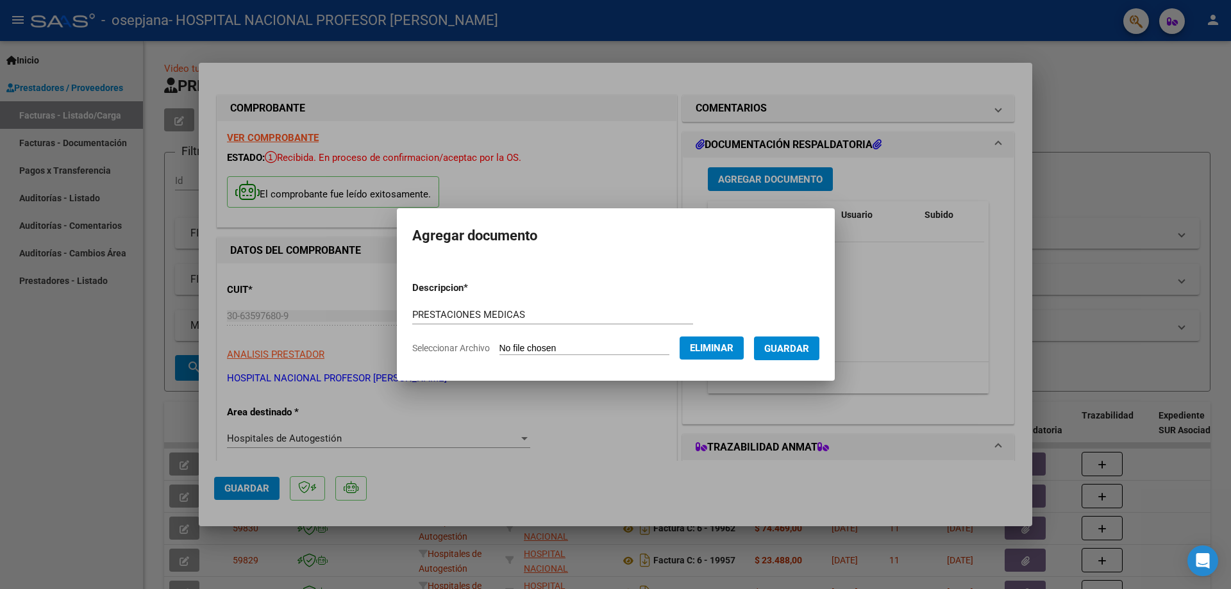
click at [809, 342] on span "Guardar" at bounding box center [786, 348] width 45 height 12
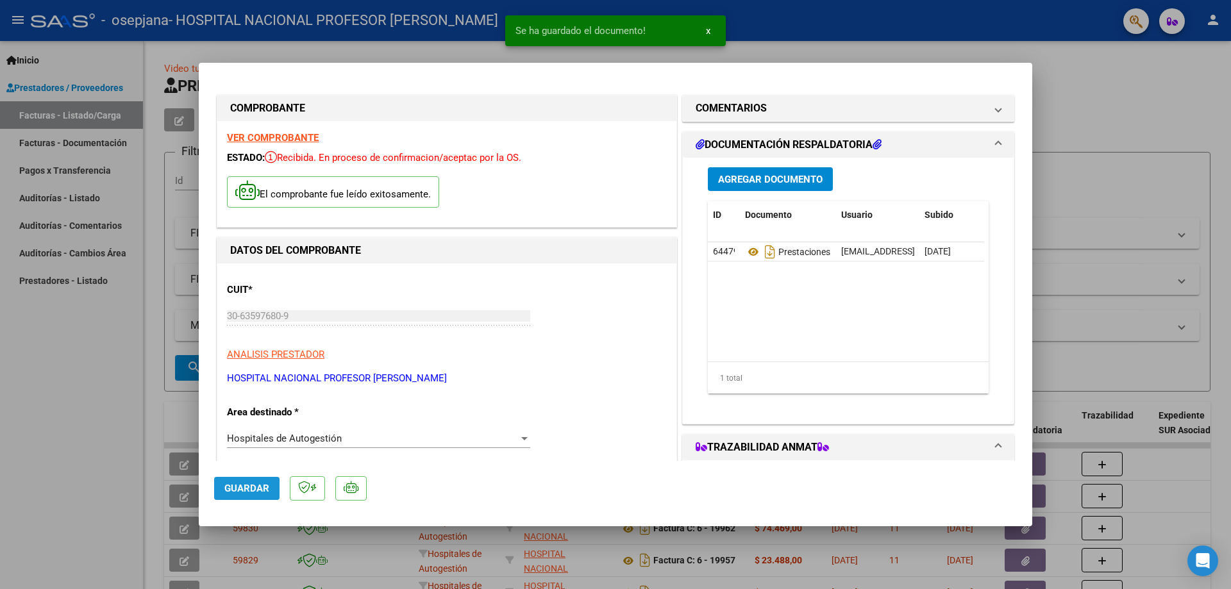
click at [254, 486] on span "Guardar" at bounding box center [246, 489] width 45 height 12
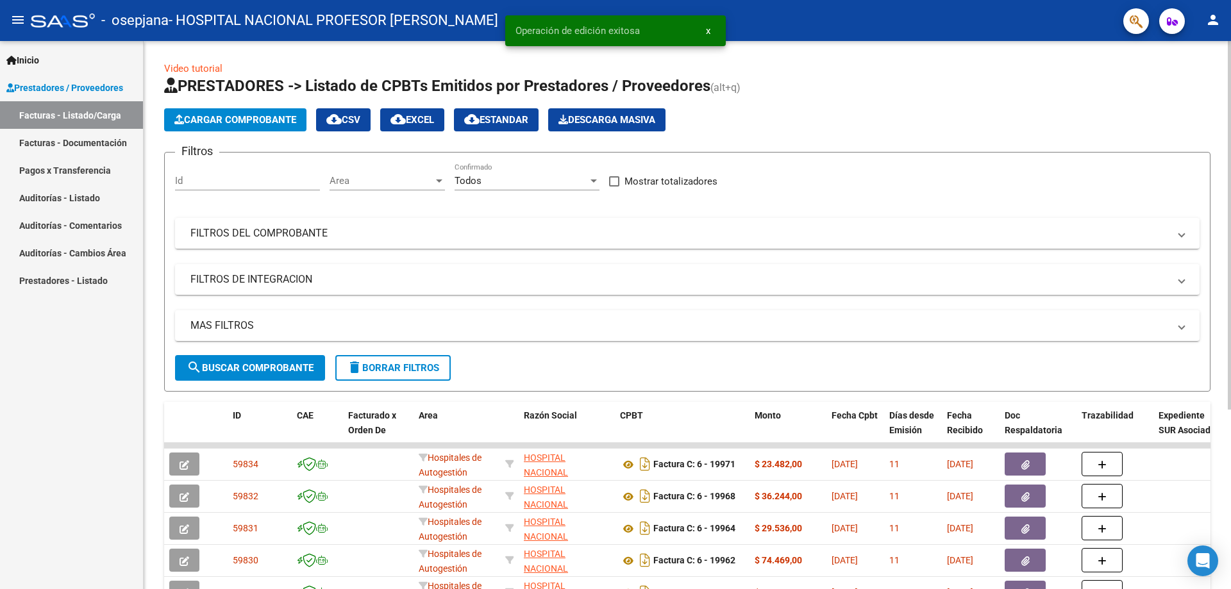
click at [262, 124] on span "Cargar Comprobante" at bounding box center [235, 120] width 122 height 12
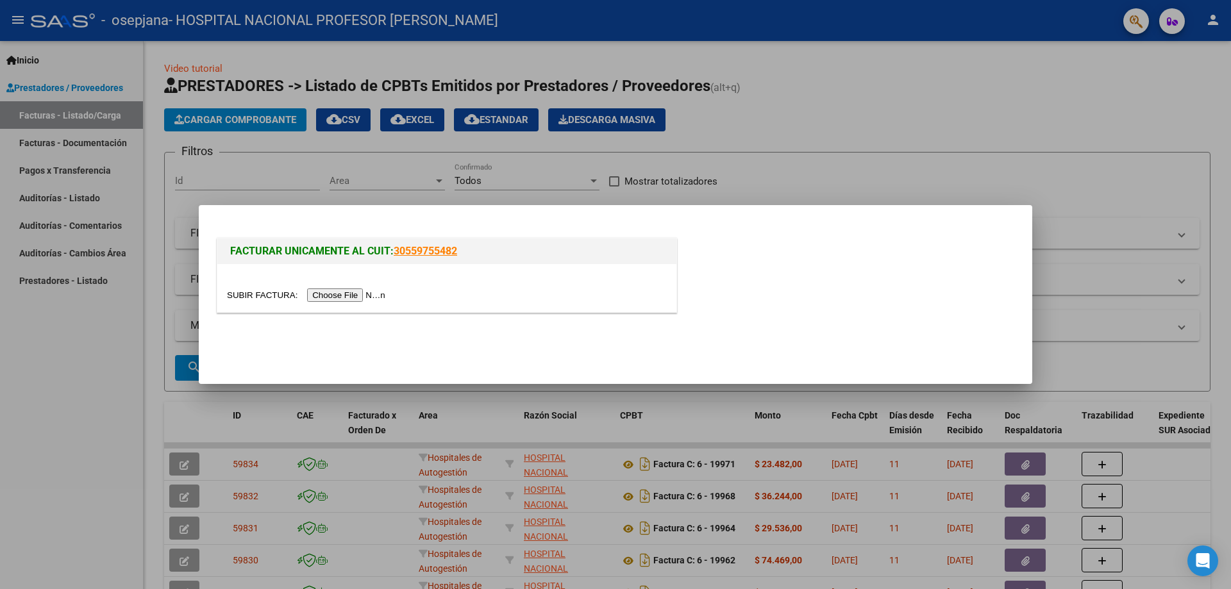
click at [374, 296] on input "file" at bounding box center [308, 294] width 162 height 13
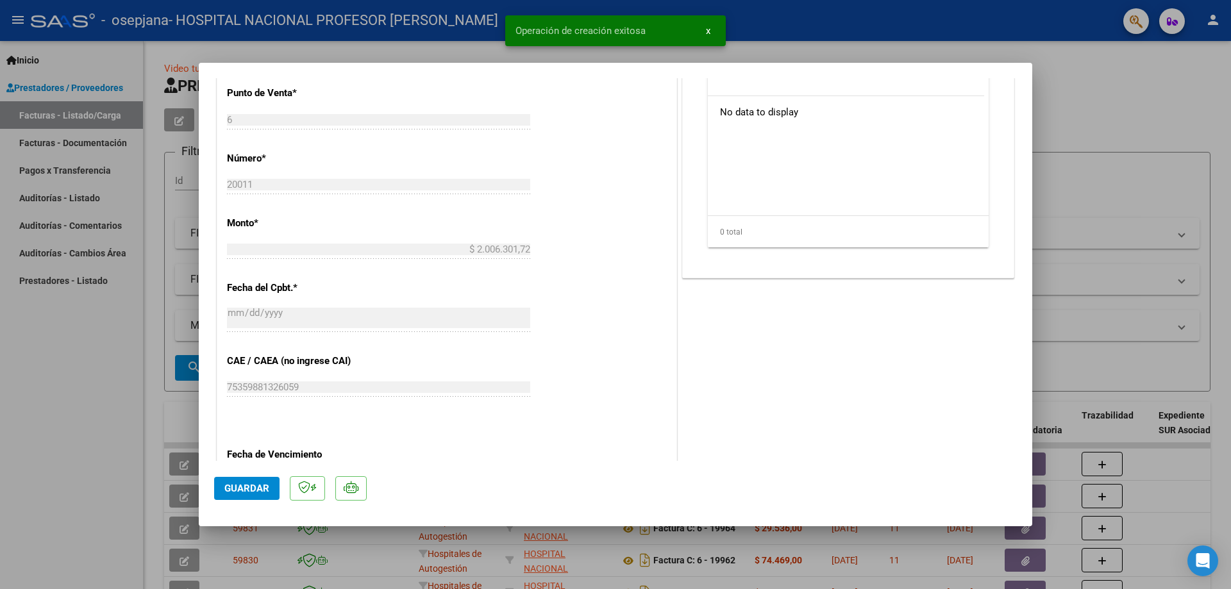
scroll to position [641, 0]
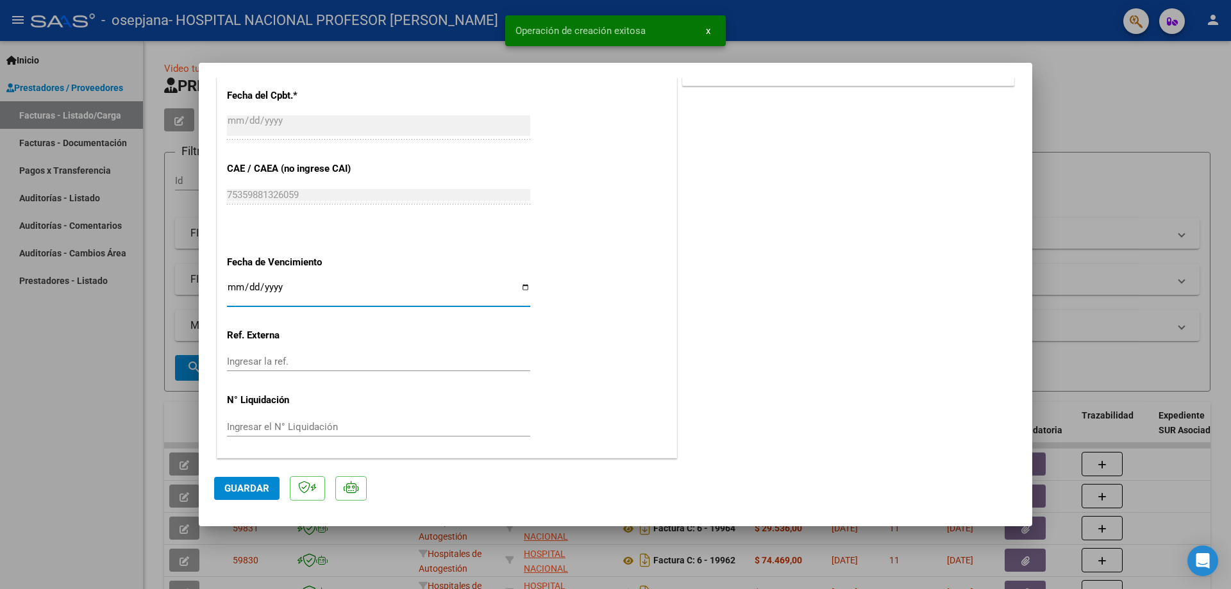
click at [523, 290] on input "Ingresar la fecha" at bounding box center [378, 292] width 303 height 21
type input "[DATE]"
click at [255, 489] on span "Guardar" at bounding box center [246, 489] width 45 height 12
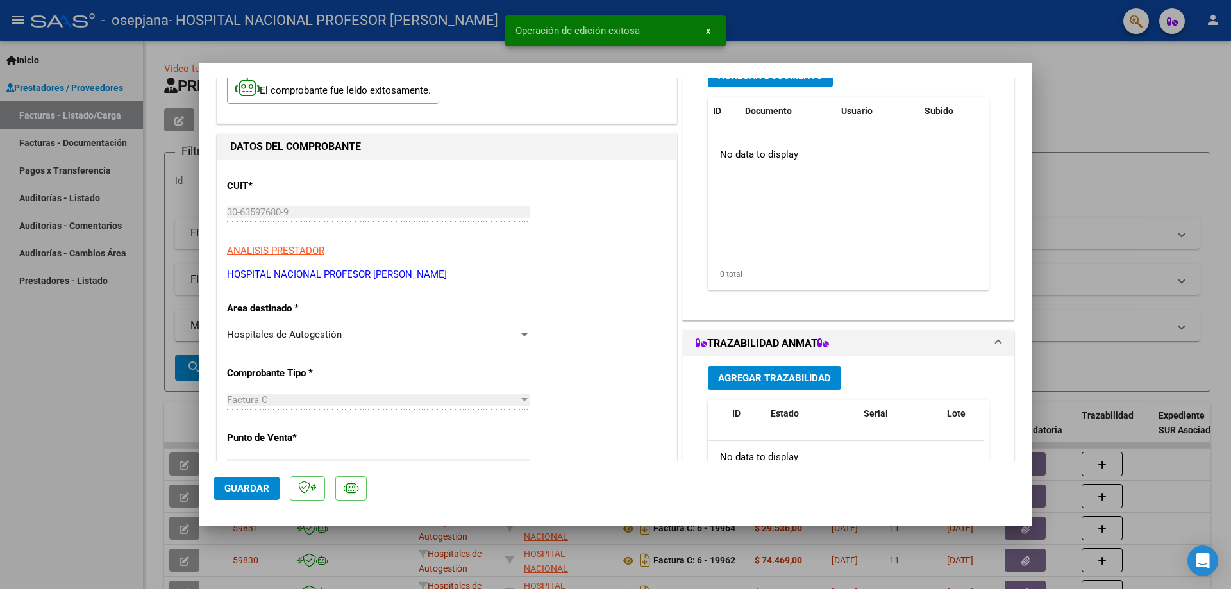
scroll to position [64, 0]
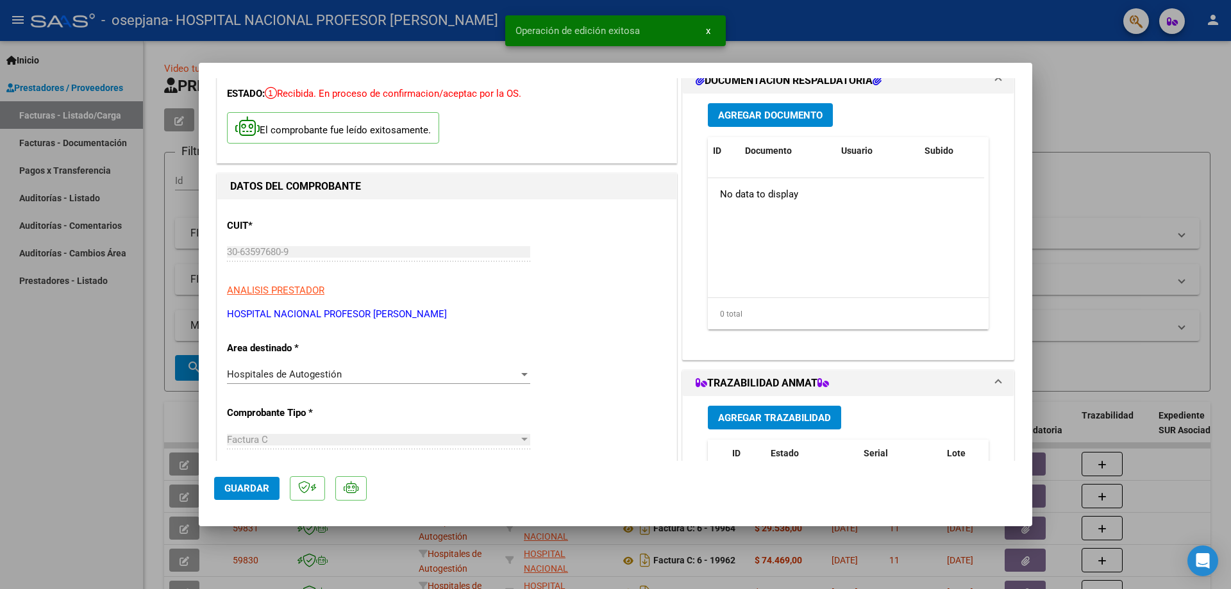
click at [792, 115] on span "Agregar Documento" at bounding box center [770, 116] width 104 height 12
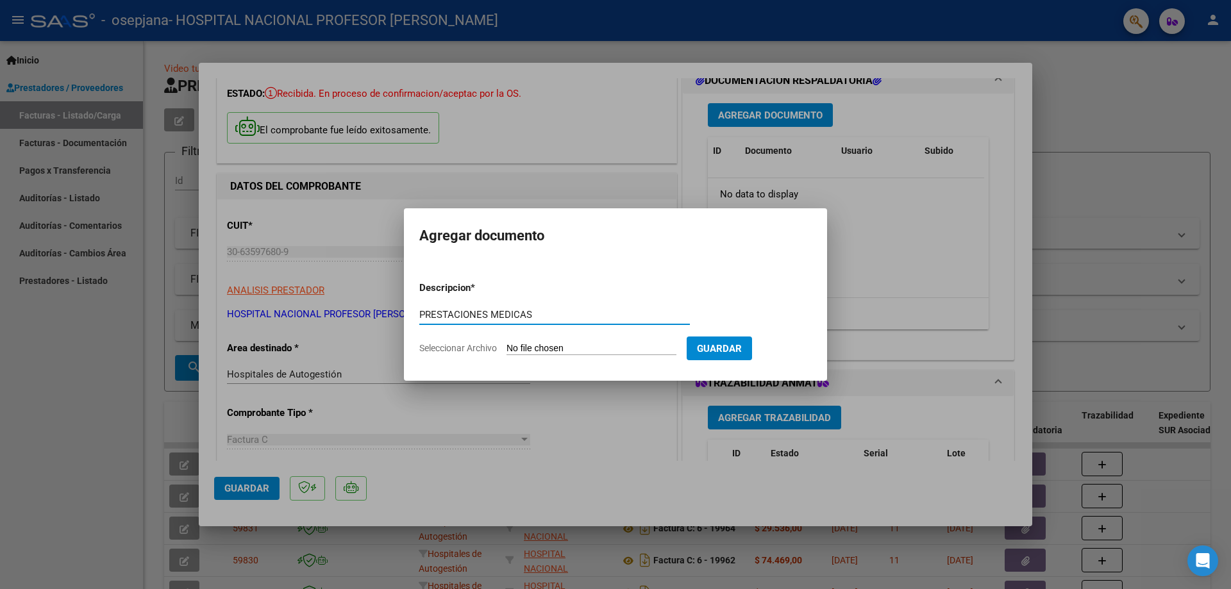
type input "PRESTACIONES MEDICAS"
click at [593, 352] on input "Seleccionar Archivo" at bounding box center [591, 349] width 170 height 12
type input "C:\fakepath\20011.pdf"
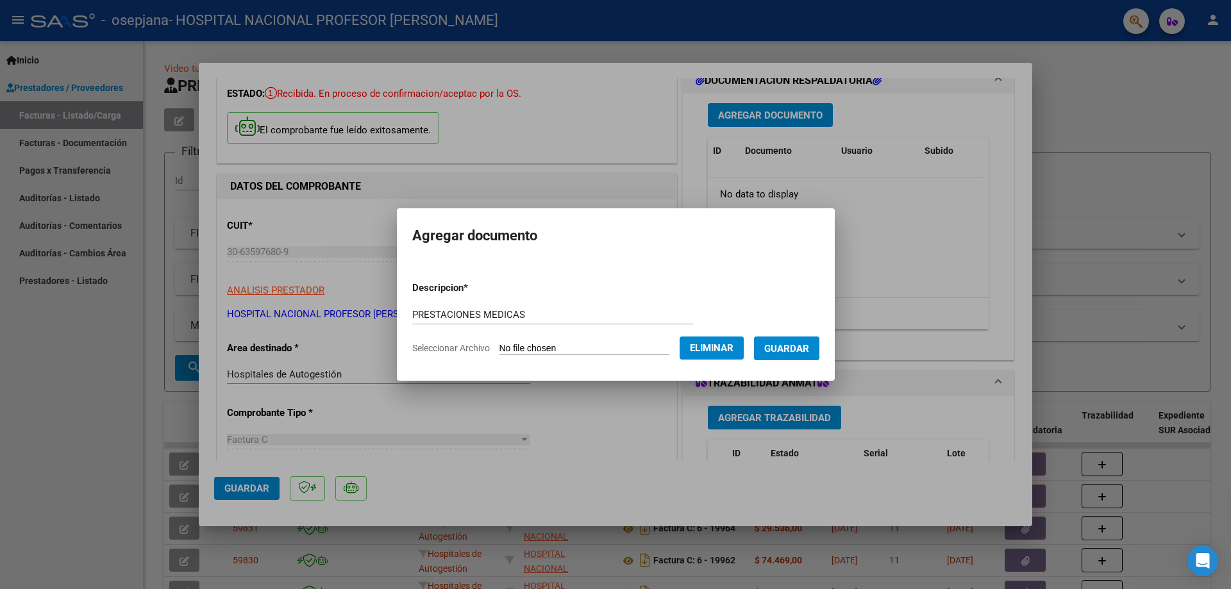
click at [795, 347] on span "Guardar" at bounding box center [786, 349] width 45 height 12
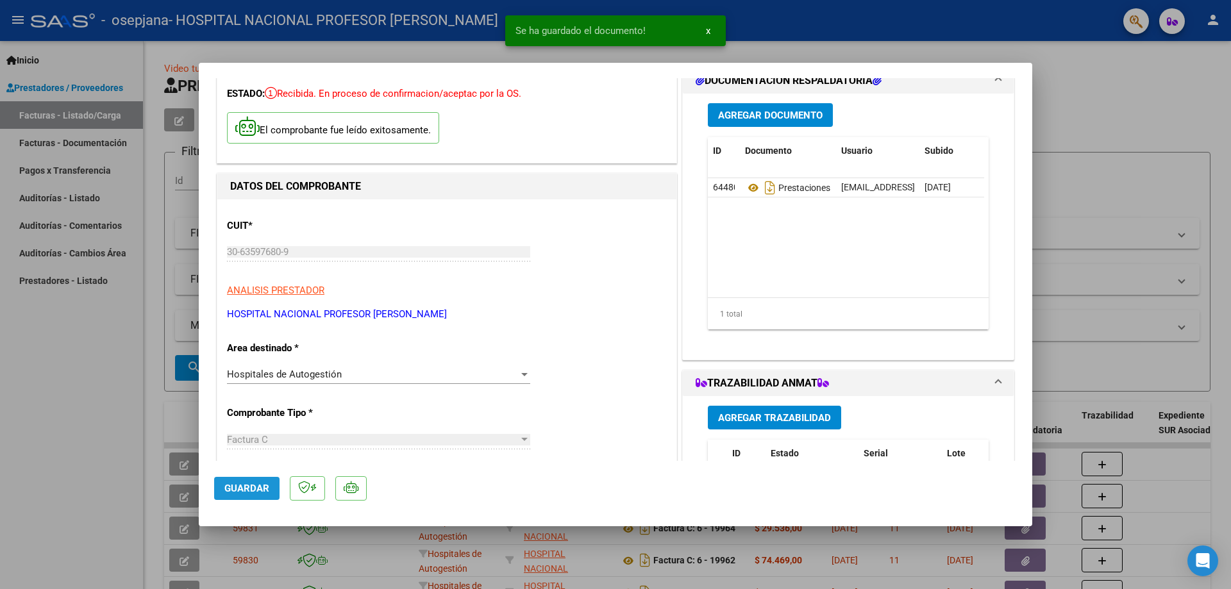
click at [235, 487] on span "Guardar" at bounding box center [246, 489] width 45 height 12
type input "$ 0,00"
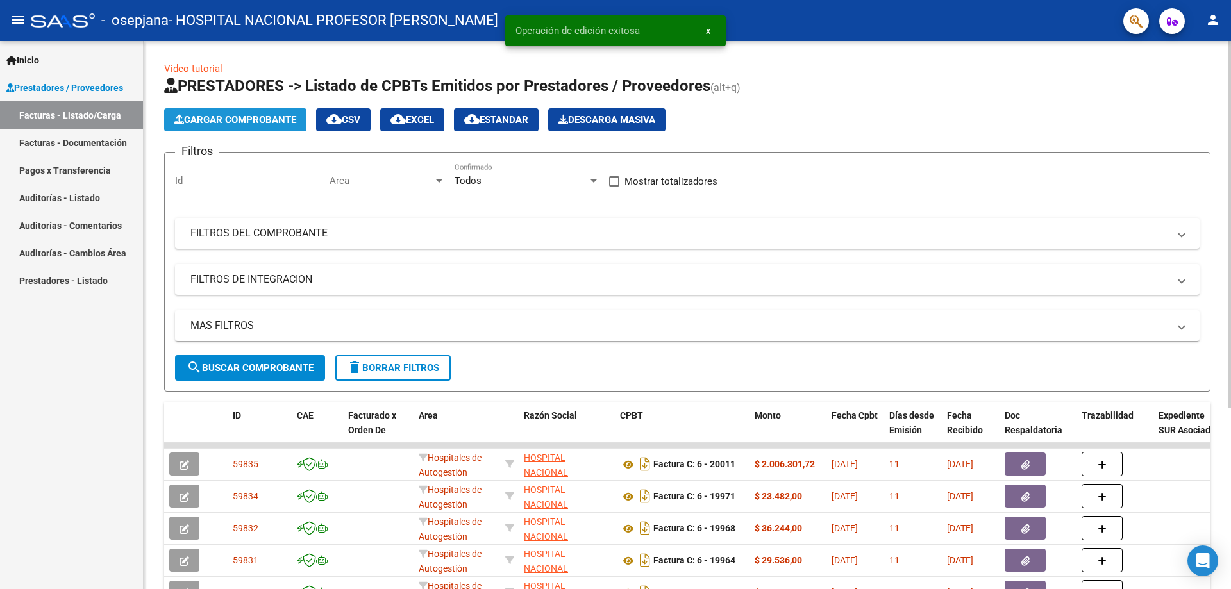
click at [272, 117] on span "Cargar Comprobante" at bounding box center [235, 120] width 122 height 12
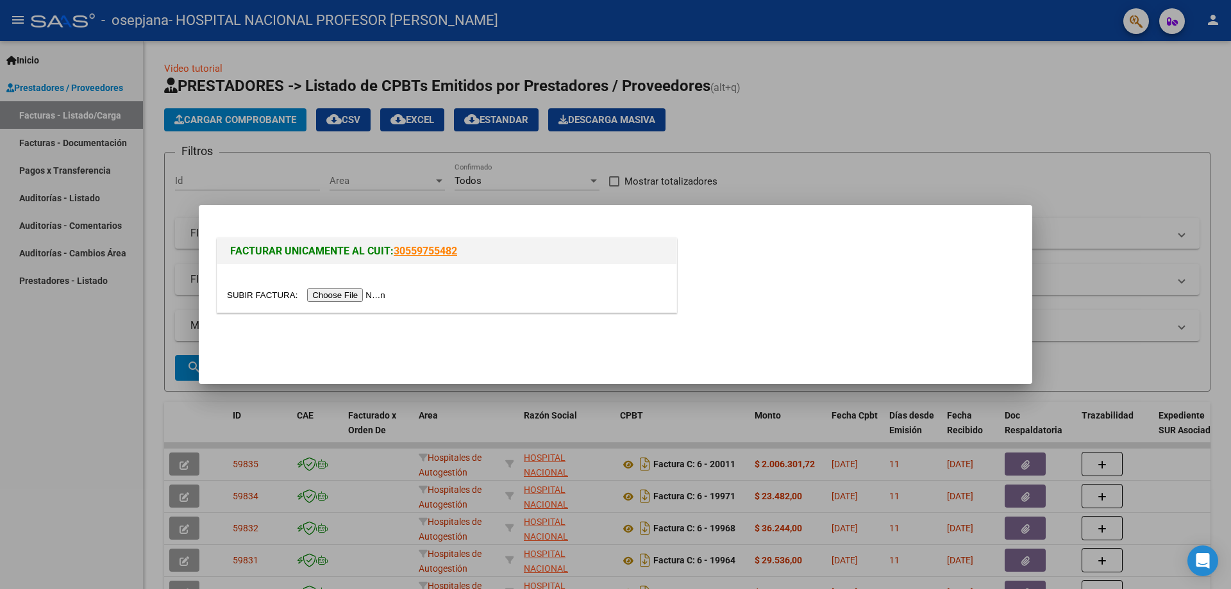
click at [338, 294] on input "file" at bounding box center [308, 294] width 162 height 13
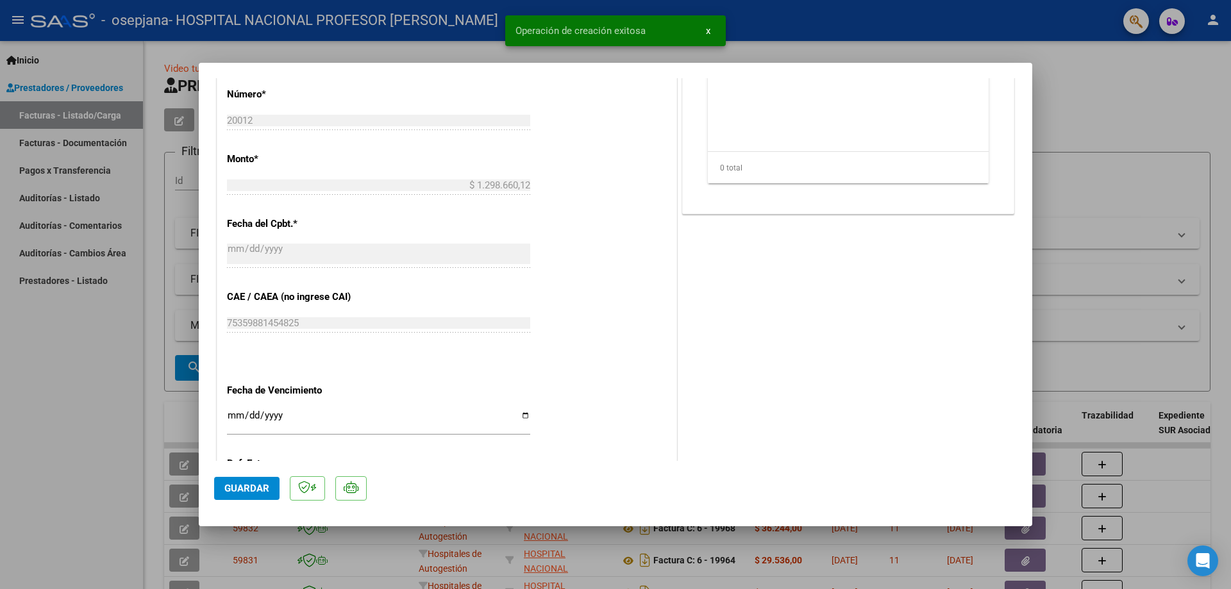
scroll to position [641, 0]
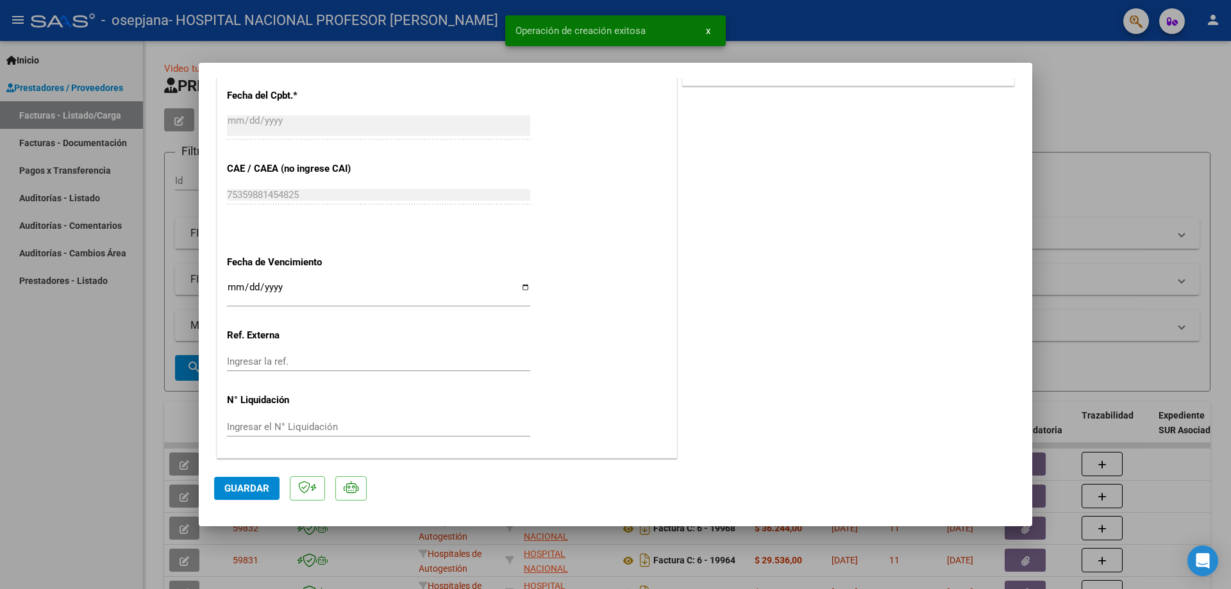
click at [520, 287] on input "Ingresar la fecha" at bounding box center [378, 292] width 303 height 21
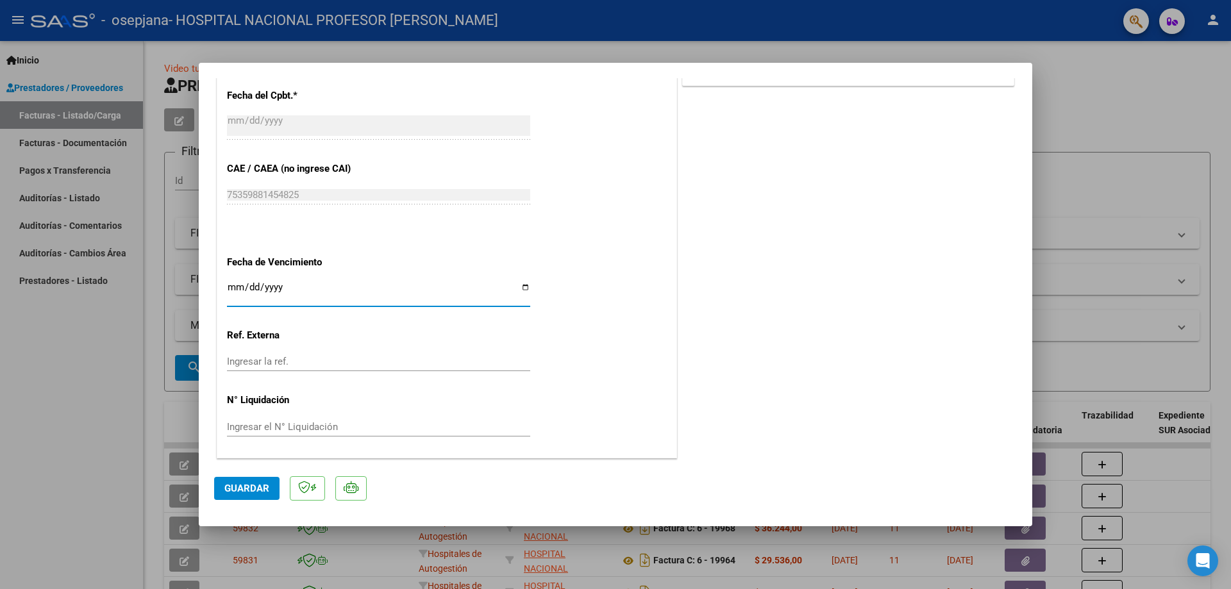
type input "[DATE]"
click at [257, 483] on span "Guardar" at bounding box center [246, 489] width 45 height 12
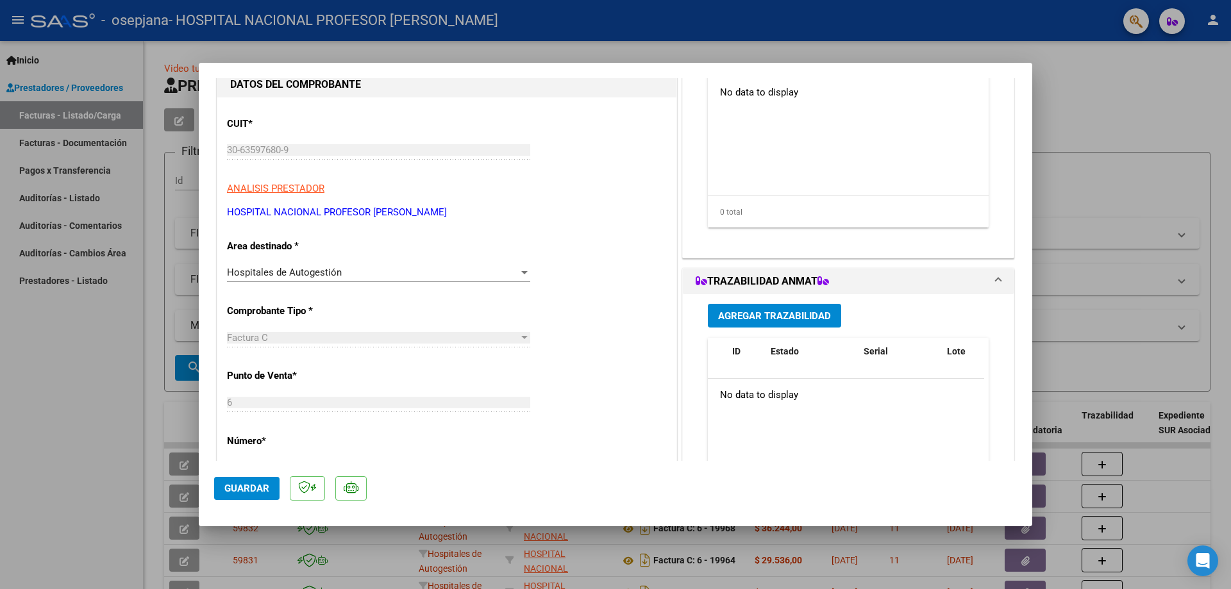
scroll to position [0, 0]
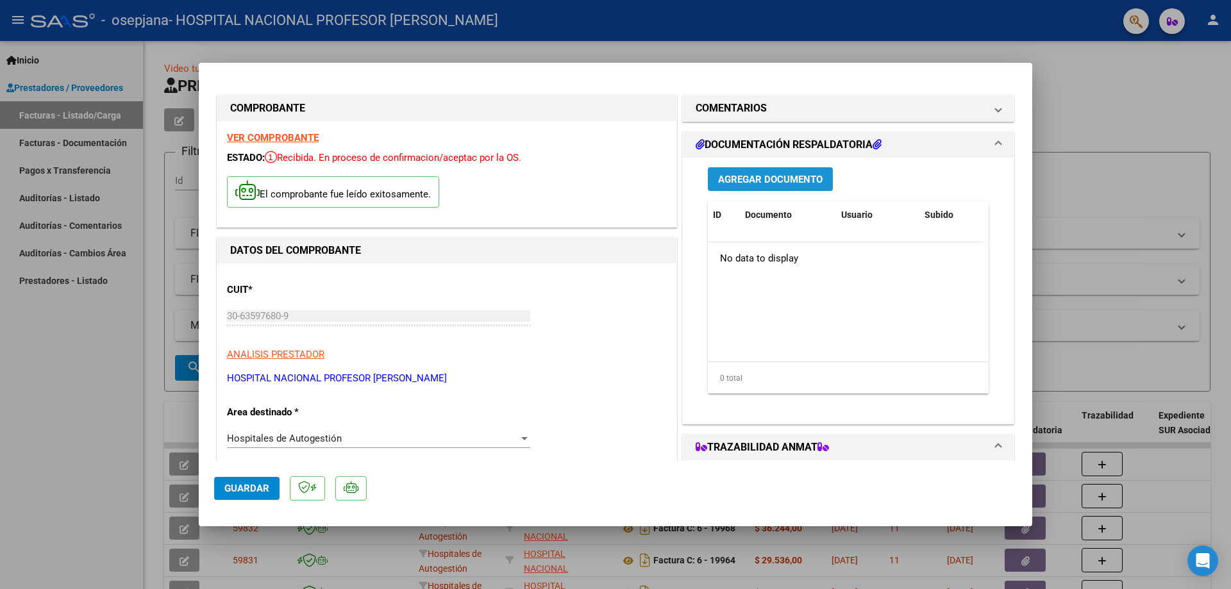
click at [804, 174] on span "Agregar Documento" at bounding box center [770, 180] width 104 height 12
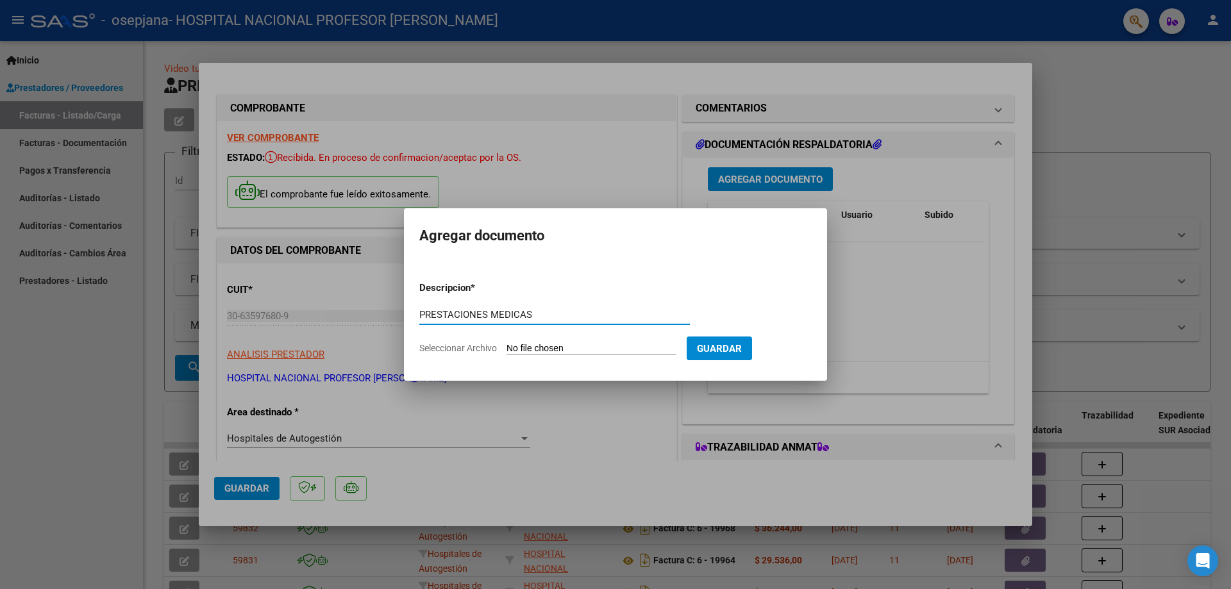
type input "PRESTACIONES MEDICAS"
click at [534, 354] on input "Seleccionar Archivo" at bounding box center [591, 349] width 170 height 12
type input "C:\fakepath\20012.pdf"
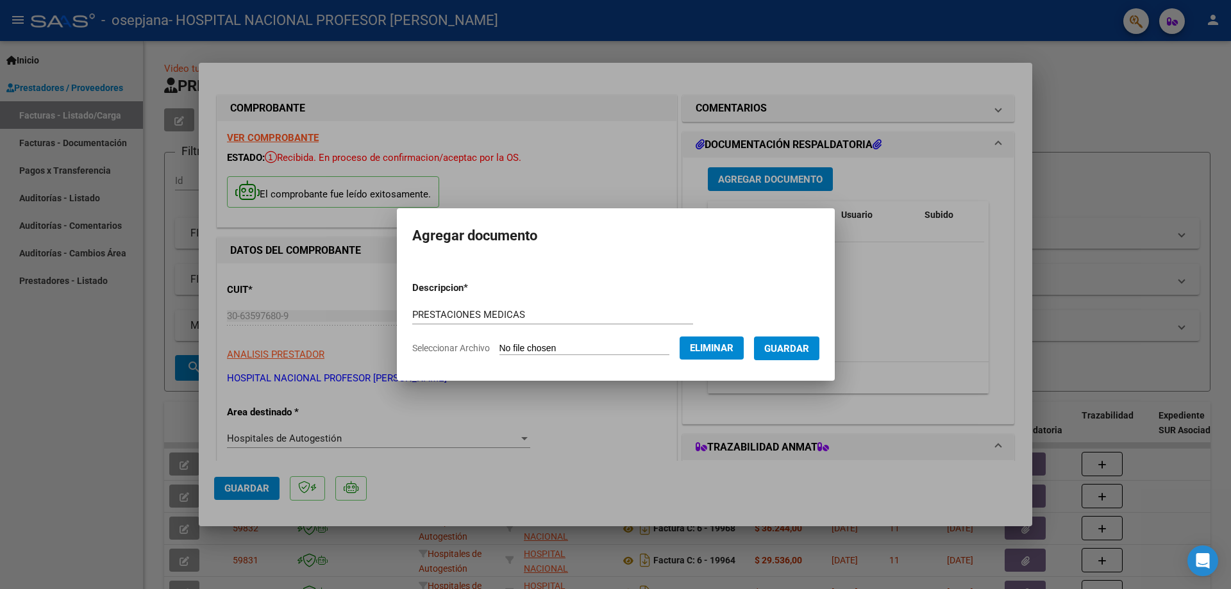
click at [787, 346] on span "Guardar" at bounding box center [786, 349] width 45 height 12
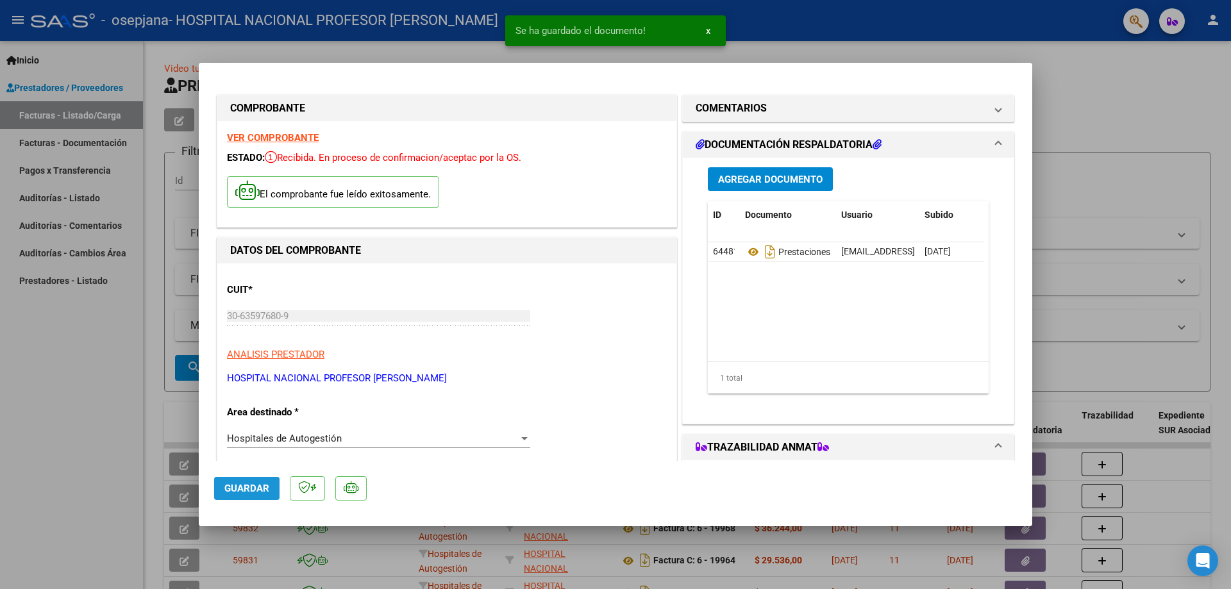
click at [255, 484] on span "Guardar" at bounding box center [246, 489] width 45 height 12
click at [258, 481] on button "Guardar" at bounding box center [246, 488] width 65 height 23
type input "$ 0,00"
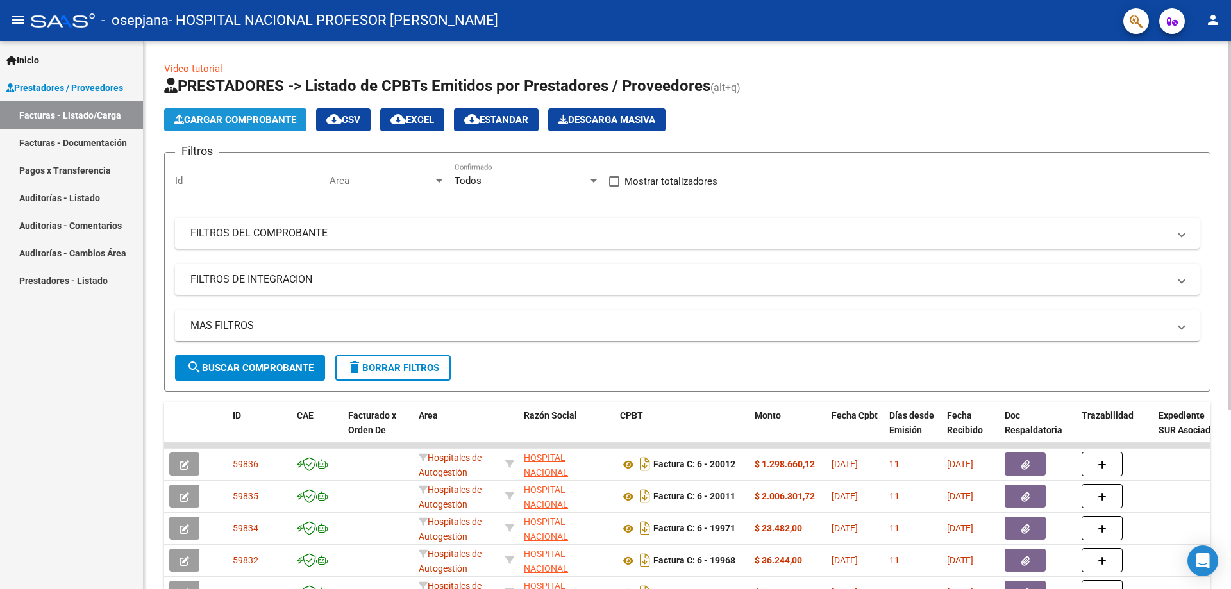
click at [257, 114] on span "Cargar Comprobante" at bounding box center [235, 120] width 122 height 12
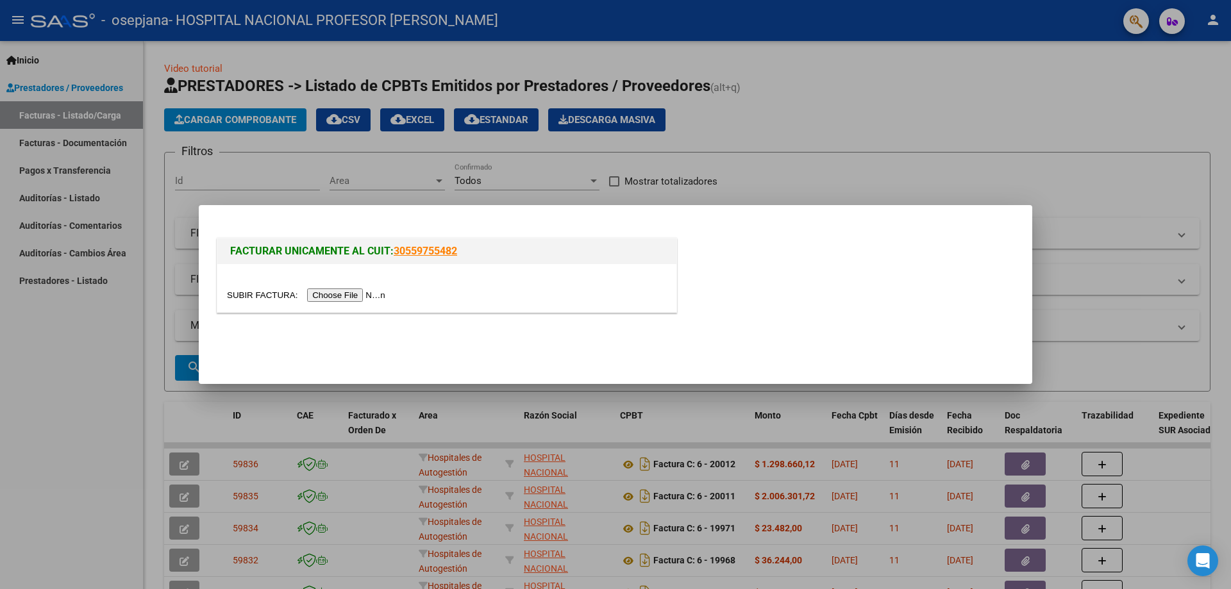
click at [349, 292] on input "file" at bounding box center [308, 294] width 162 height 13
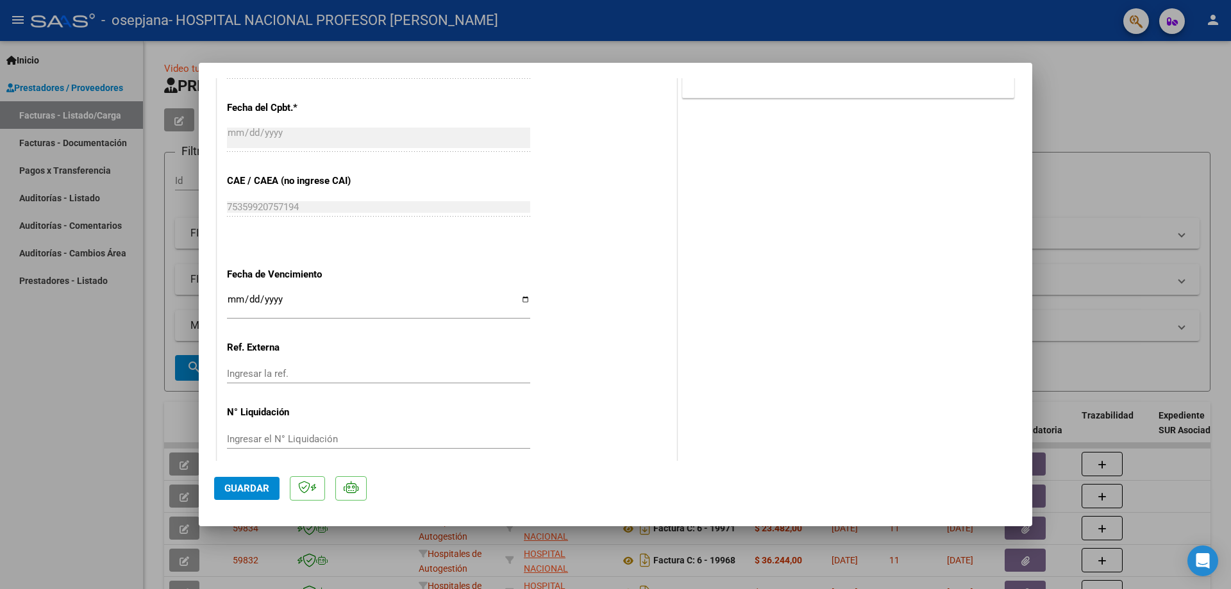
scroll to position [641, 0]
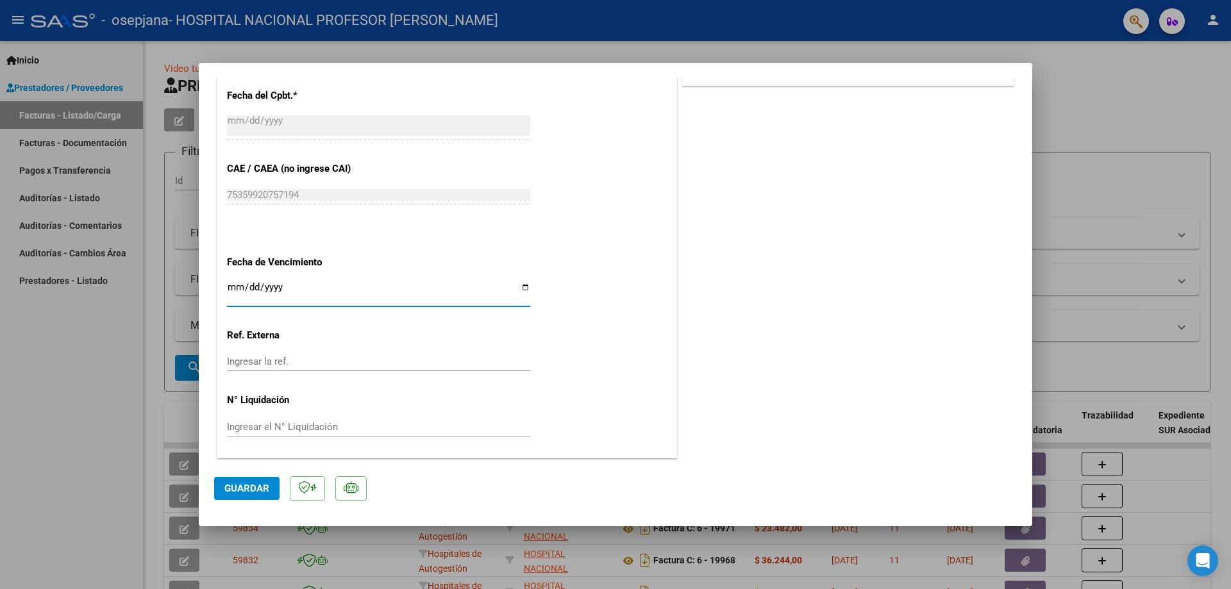
click at [521, 290] on input "Ingresar la fecha" at bounding box center [378, 292] width 303 height 21
type input "[DATE]"
click at [251, 488] on span "Guardar" at bounding box center [246, 489] width 45 height 12
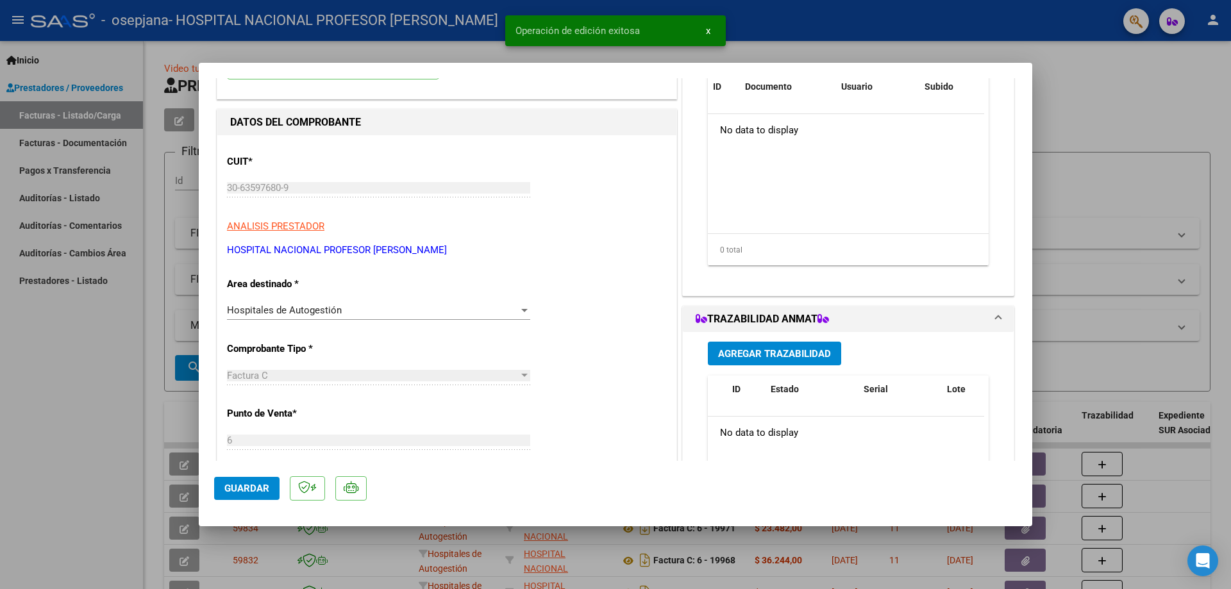
scroll to position [0, 0]
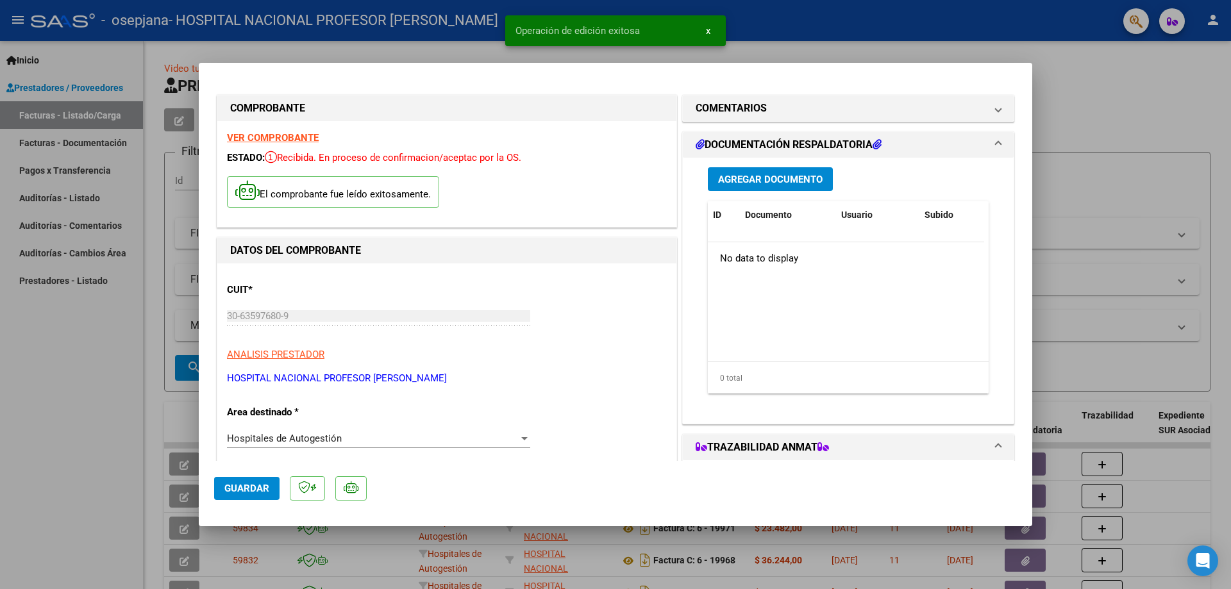
click at [765, 176] on span "Agregar Documento" at bounding box center [770, 180] width 104 height 12
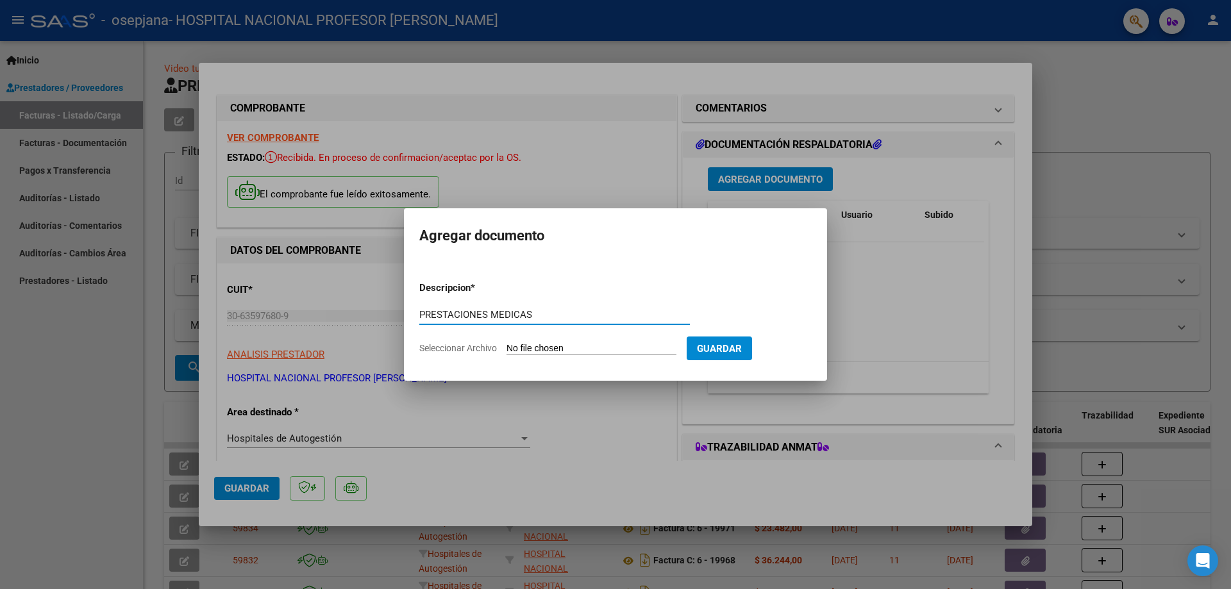
type input "PRESTACIONES MEDICAS"
click at [602, 348] on input "Seleccionar Archivo" at bounding box center [591, 349] width 170 height 12
type input "C:\fakepath\20210.pdf"
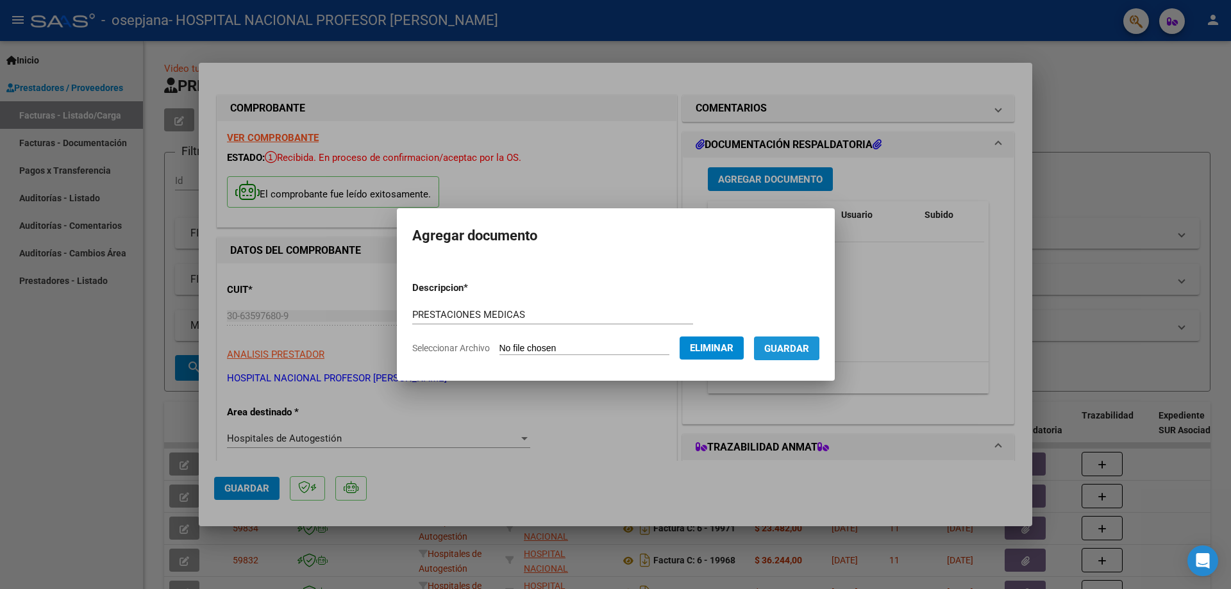
click at [783, 344] on span "Guardar" at bounding box center [786, 349] width 45 height 12
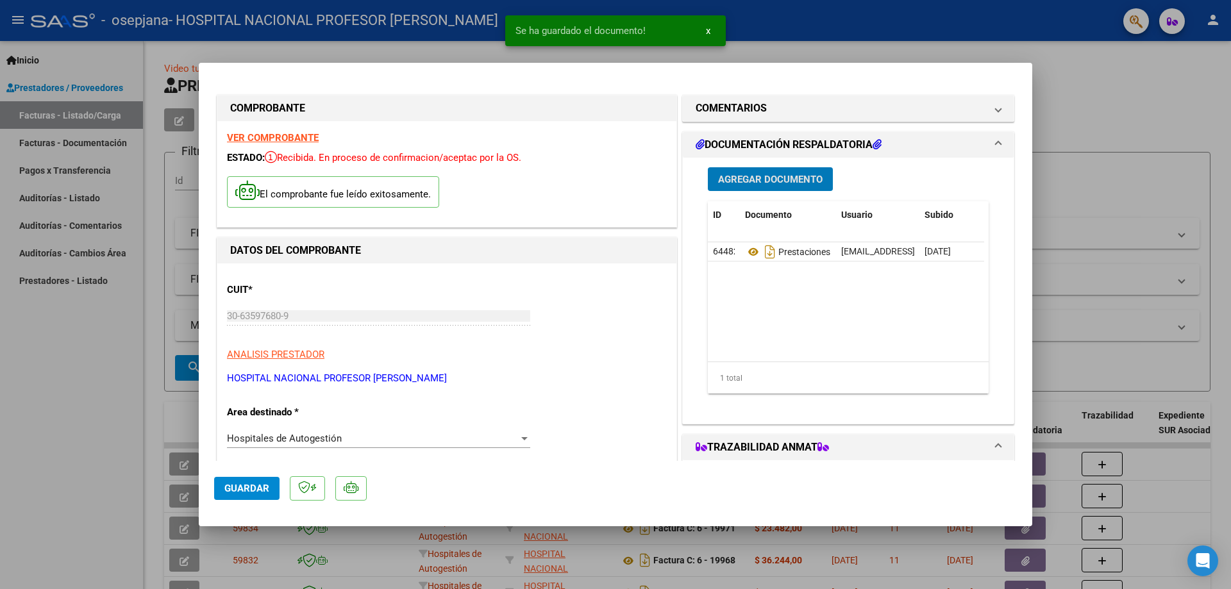
click at [271, 483] on button "Guardar" at bounding box center [246, 488] width 65 height 23
type input "$ 0,00"
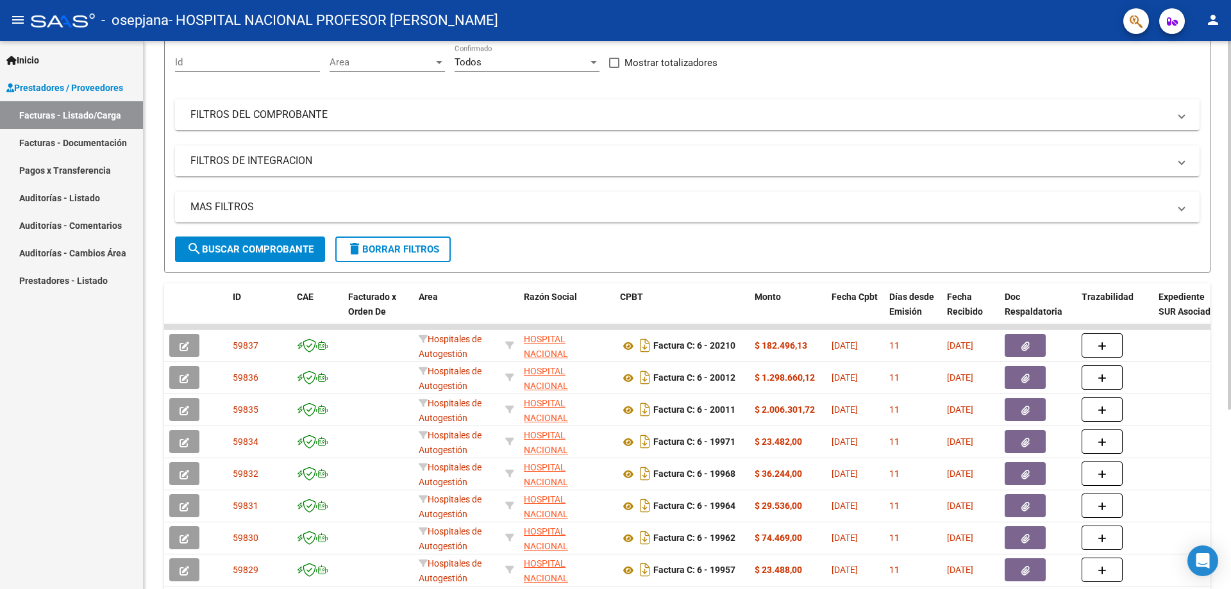
scroll to position [118, 0]
click at [1230, 270] on div at bounding box center [1229, 307] width 3 height 369
